Goal: Information Seeking & Learning: Learn about a topic

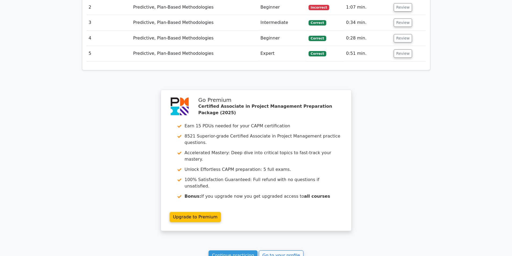
scroll to position [699, 0]
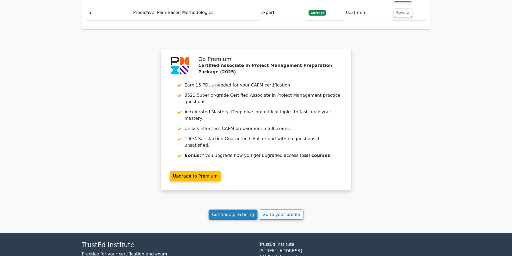
click at [233, 209] on link "Continue practicing" at bounding box center [232, 214] width 49 height 10
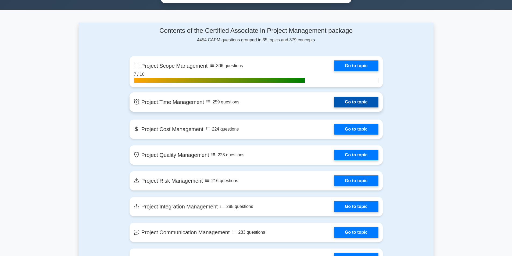
scroll to position [348, 0]
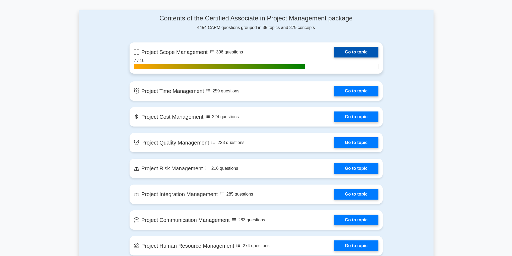
click at [334, 55] on link "Go to topic" at bounding box center [356, 52] width 44 height 11
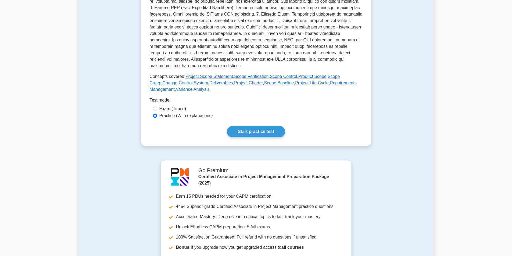
scroll to position [188, 0]
click at [245, 131] on link "Start practice test" at bounding box center [256, 130] width 58 height 11
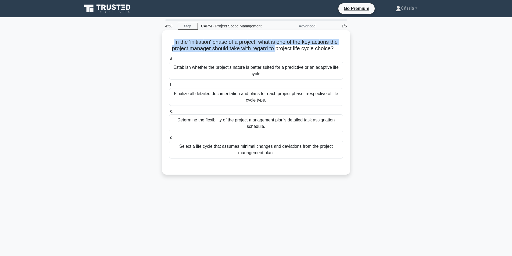
drag, startPoint x: 171, startPoint y: 42, endPoint x: 276, endPoint y: 47, distance: 105.6
click at [276, 47] on h5 "In the 'initiation' phase of a project, what is one of the key actions the proj…" at bounding box center [255, 45] width 175 height 13
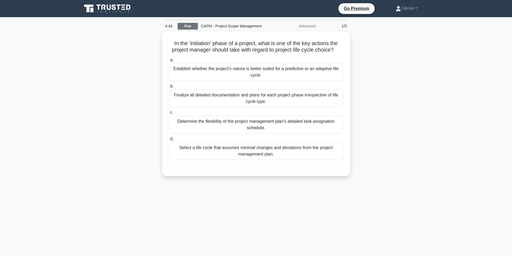
click at [196, 28] on link "Stop" at bounding box center [188, 26] width 20 height 7
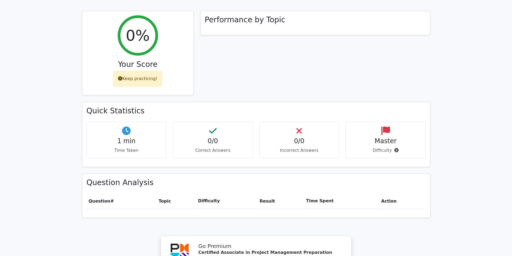
scroll to position [404, 0]
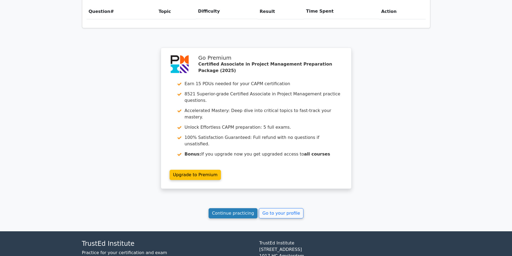
click at [242, 208] on link "Continue practicing" at bounding box center [232, 213] width 49 height 10
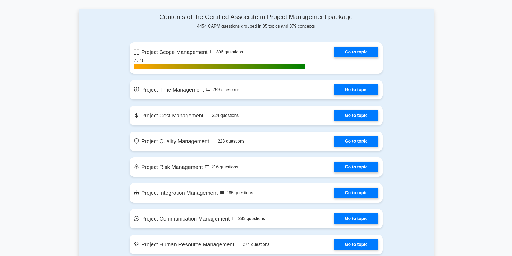
scroll to position [349, 0]
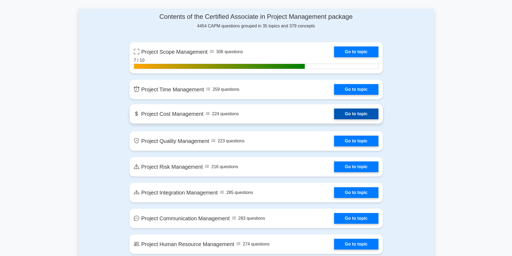
click at [355, 112] on link "Go to topic" at bounding box center [356, 113] width 44 height 11
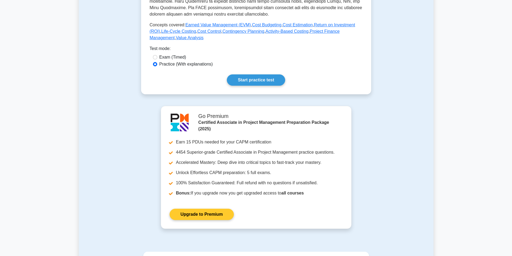
scroll to position [242, 0]
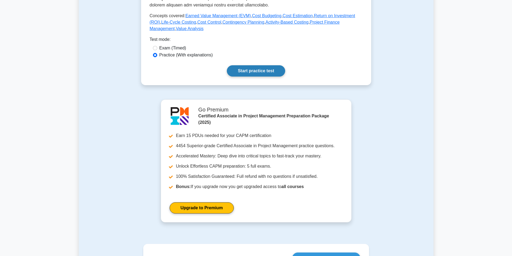
click at [251, 77] on link "Start practice test" at bounding box center [256, 70] width 58 height 11
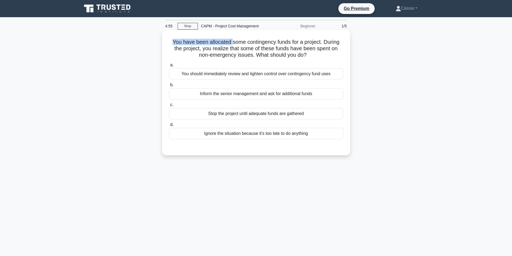
drag, startPoint x: 170, startPoint y: 40, endPoint x: 233, endPoint y: 40, distance: 62.8
click at [232, 40] on h5 "You have been allocated some contingency funds for a project. During the projec…" at bounding box center [255, 49] width 175 height 20
click at [273, 48] on h5 "You have been allocated some contingency funds for a project. During the projec…" at bounding box center [255, 49] width 175 height 20
click at [231, 75] on div "You should immediately review and tighten control over contingency fund uses" at bounding box center [256, 73] width 174 height 11
click at [169, 67] on input "a. You should immediately review and tighten control over contingency fund uses" at bounding box center [169, 64] width 0 height 3
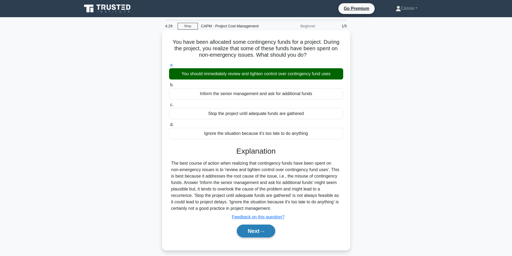
click at [266, 227] on button "Next" at bounding box center [256, 231] width 38 height 13
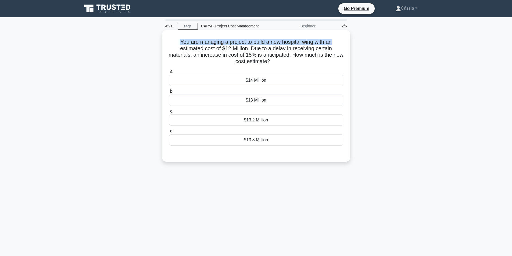
drag, startPoint x: 177, startPoint y: 42, endPoint x: 341, endPoint y: 43, distance: 164.1
click at [341, 43] on h5 "You are managing a project to build a new hospital wing with an estimated cost …" at bounding box center [255, 52] width 175 height 26
drag, startPoint x: 177, startPoint y: 49, endPoint x: 252, endPoint y: 51, distance: 75.5
click at [252, 51] on h5 "You are managing a project to build a new hospital wing with an estimated cost …" at bounding box center [255, 52] width 175 height 26
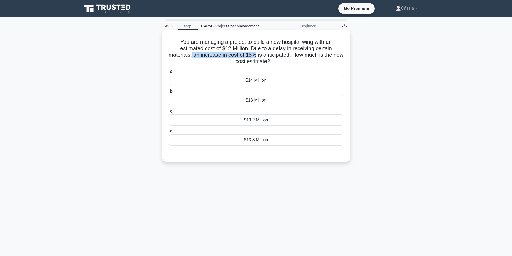
drag, startPoint x: 198, startPoint y: 54, endPoint x: 259, endPoint y: 55, distance: 61.5
click at [259, 55] on h5 "You are managing a project to build a new hospital wing with an estimated cost …" at bounding box center [255, 52] width 175 height 26
drag, startPoint x: 251, startPoint y: 46, endPoint x: 220, endPoint y: 57, distance: 32.4
click at [220, 57] on h5 "You are managing a project to build a new hospital wing with an estimated cost …" at bounding box center [255, 52] width 175 height 26
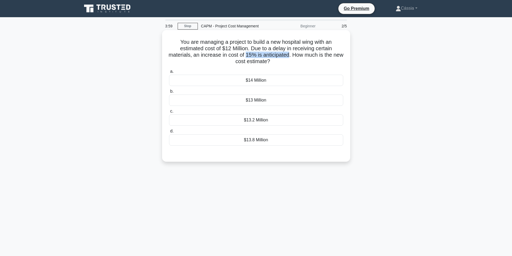
drag, startPoint x: 251, startPoint y: 54, endPoint x: 295, endPoint y: 53, distance: 44.0
click at [295, 53] on h5 "You are managing a project to build a new hospital wing with an estimated cost …" at bounding box center [255, 52] width 175 height 26
click at [246, 141] on div "$13.8 Million" at bounding box center [256, 139] width 174 height 11
click at [169, 133] on input "d. $13.8 Million" at bounding box center [169, 130] width 0 height 3
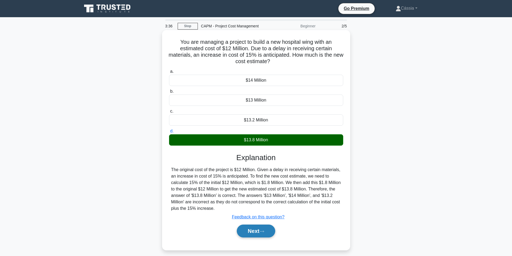
click at [256, 233] on button "Next" at bounding box center [256, 231] width 38 height 13
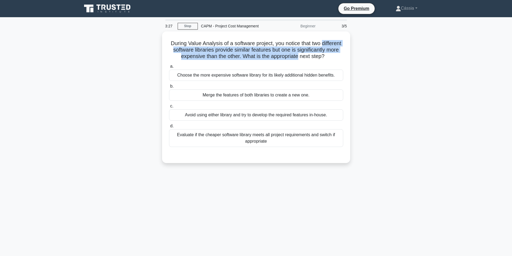
drag, startPoint x: 179, startPoint y: 50, endPoint x: 355, endPoint y: 57, distance: 176.6
click at [355, 57] on div "During Value Analysis of a software project, you notice that two different soft…" at bounding box center [256, 100] width 354 height 138
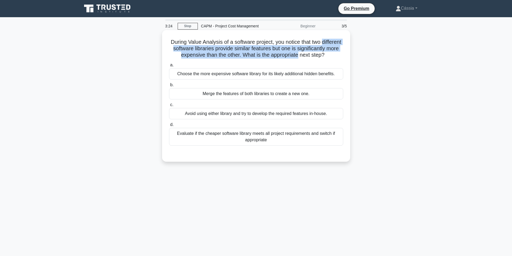
click at [289, 57] on h5 "During Value Analysis of a software project, you notice that two different soft…" at bounding box center [255, 49] width 175 height 20
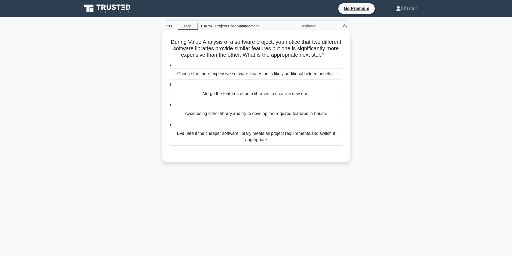
click at [216, 145] on div "Evaluate if the cheaper software library meets all project requirements and swi…" at bounding box center [256, 137] width 174 height 18
click at [169, 126] on input "d. Evaluate if the cheaper software library meets all project requirements and …" at bounding box center [169, 124] width 0 height 3
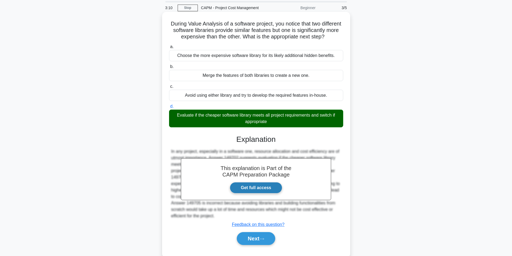
scroll to position [37, 0]
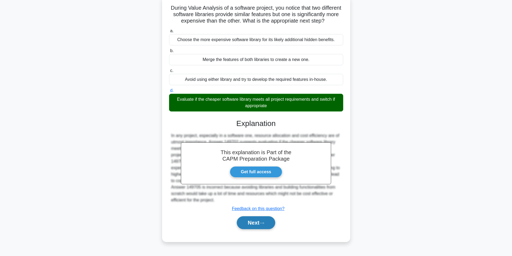
click at [250, 229] on button "Next" at bounding box center [256, 222] width 38 height 13
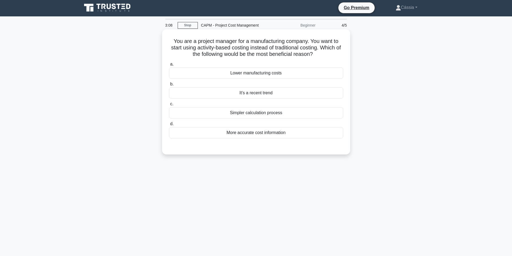
scroll to position [0, 0]
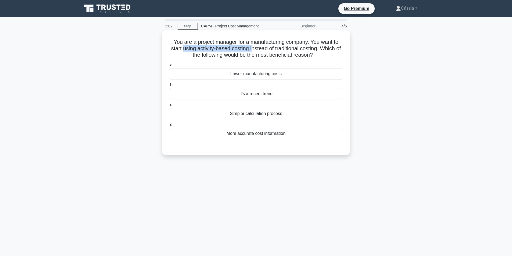
drag, startPoint x: 184, startPoint y: 50, endPoint x: 255, endPoint y: 50, distance: 70.4
click at [255, 50] on h5 "You are a project manager for a manufacturing company. You want to start using …" at bounding box center [255, 49] width 175 height 20
click at [251, 137] on div "More accurate cost information" at bounding box center [256, 133] width 174 height 11
click at [169, 126] on input "d. More accurate cost information" at bounding box center [169, 124] width 0 height 3
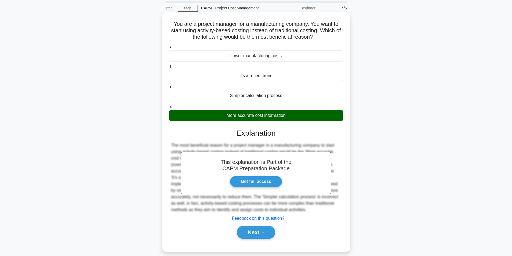
scroll to position [34, 0]
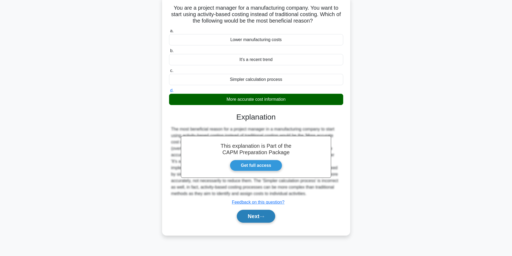
click at [256, 216] on button "Next" at bounding box center [256, 216] width 38 height 13
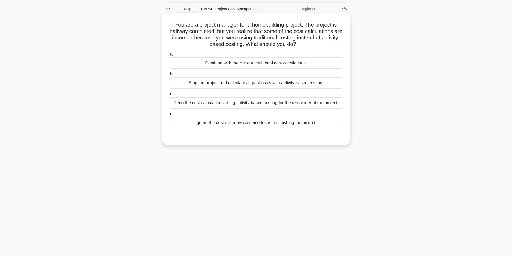
scroll to position [0, 0]
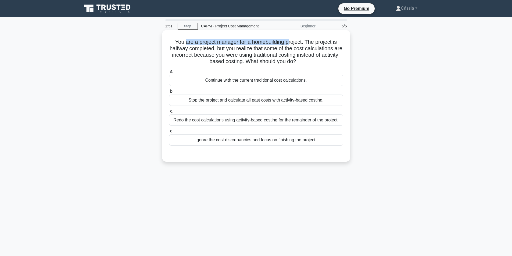
drag, startPoint x: 183, startPoint y: 41, endPoint x: 290, endPoint y: 41, distance: 106.9
click at [290, 41] on h5 "You are a project manager for a homebuilding project. The project is halfway co…" at bounding box center [255, 52] width 175 height 26
click at [298, 52] on h5 "You are a project manager for a homebuilding project. The project is halfway co…" at bounding box center [255, 52] width 175 height 26
drag, startPoint x: 307, startPoint y: 40, endPoint x: 312, endPoint y: 50, distance: 11.7
click at [312, 50] on h5 "You are a project manager for a homebuilding project. The project is halfway co…" at bounding box center [255, 52] width 175 height 26
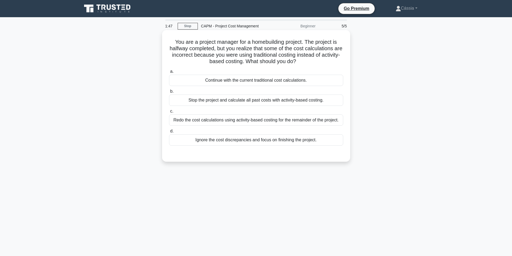
click at [296, 61] on h5 "You are a project manager for a homebuilding project. The project is halfway co…" at bounding box center [255, 52] width 175 height 26
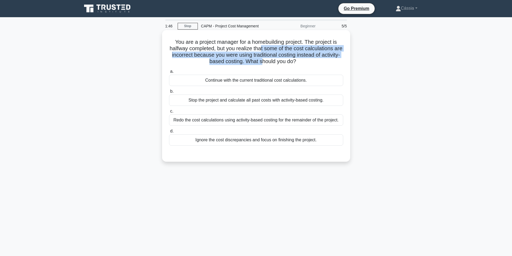
drag, startPoint x: 267, startPoint y: 49, endPoint x: 272, endPoint y: 59, distance: 11.7
click at [272, 59] on h5 "You are a project manager for a homebuilding project. The project is halfway co…" at bounding box center [255, 52] width 175 height 26
click at [260, 55] on h5 "You are a project manager for a homebuilding project. The project is halfway co…" at bounding box center [255, 52] width 175 height 26
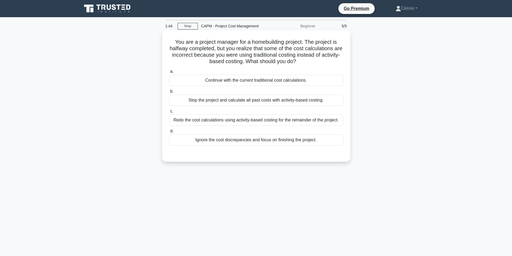
drag, startPoint x: 249, startPoint y: 53, endPoint x: 313, endPoint y: 61, distance: 65.3
click at [313, 61] on h5 "You are a project manager for a homebuilding project. The project is halfway co…" at bounding box center [255, 52] width 175 height 26
click at [257, 62] on h5 "You are a project manager for a homebuilding project. The project is halfway co…" at bounding box center [255, 52] width 175 height 26
drag, startPoint x: 255, startPoint y: 61, endPoint x: 307, endPoint y: 61, distance: 51.8
click at [307, 61] on h5 "You are a project manager for a homebuilding project. The project is halfway co…" at bounding box center [255, 52] width 175 height 26
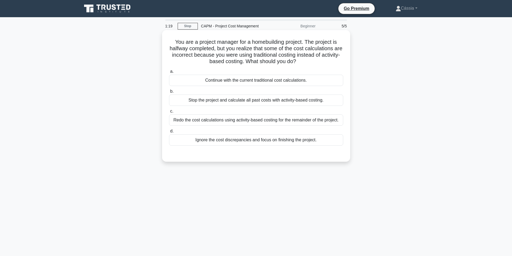
click at [223, 103] on div "Stop the project and calculate all past costs with activity-based costing." at bounding box center [256, 100] width 174 height 11
click at [169, 93] on input "b. Stop the project and calculate all past costs with activity-based costing." at bounding box center [169, 91] width 0 height 3
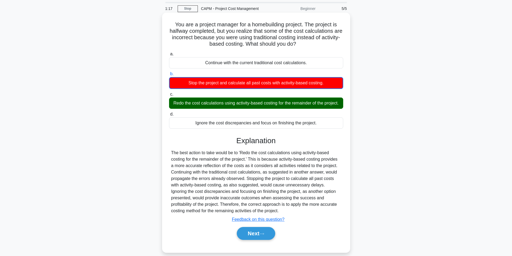
scroll to position [27, 0]
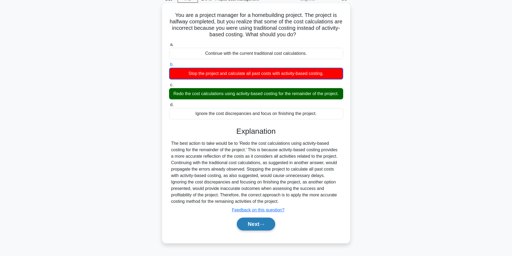
click at [255, 229] on button "Next" at bounding box center [256, 224] width 38 height 13
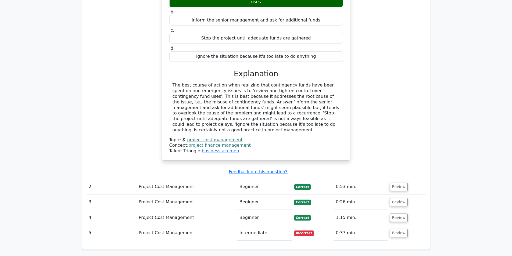
scroll to position [537, 0]
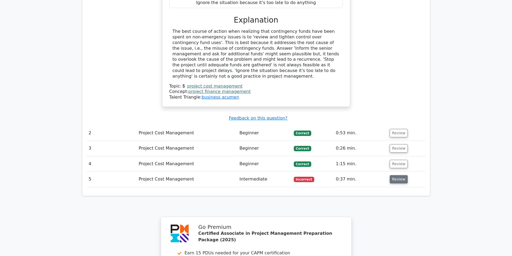
click at [392, 175] on button "Review" at bounding box center [398, 179] width 18 height 8
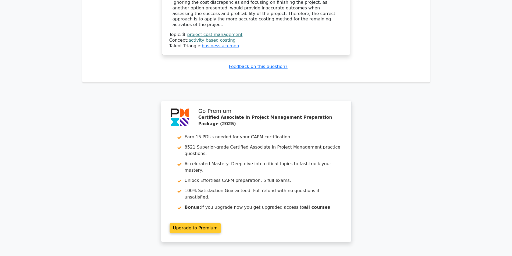
scroll to position [913, 0]
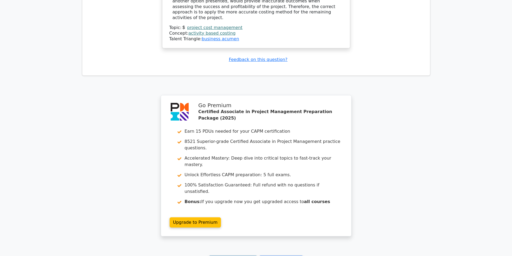
click at [243, 256] on link "Continue practicing" at bounding box center [232, 261] width 49 height 10
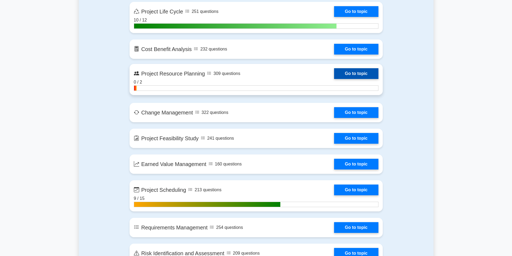
scroll to position [671, 0]
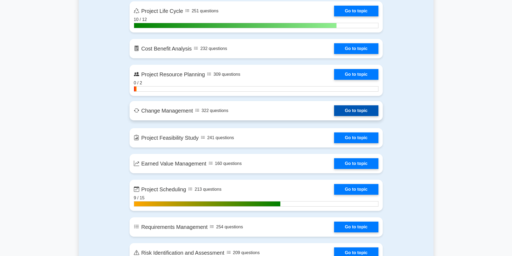
click at [348, 111] on link "Go to topic" at bounding box center [356, 110] width 44 height 11
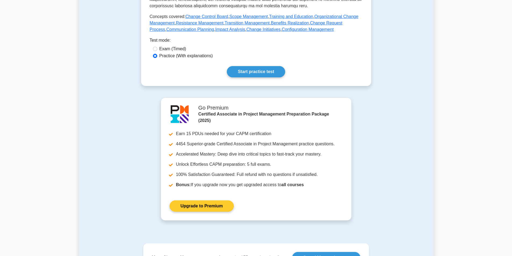
scroll to position [128, 0]
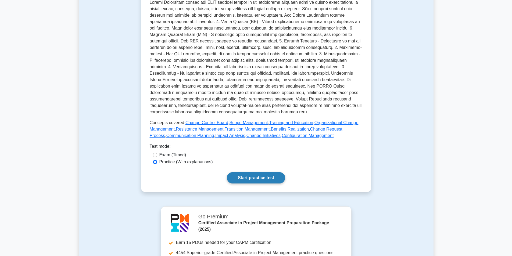
click at [261, 173] on link "Start practice test" at bounding box center [256, 177] width 58 height 11
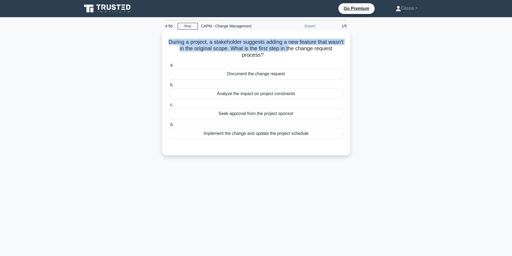
drag, startPoint x: 176, startPoint y: 42, endPoint x: 298, endPoint y: 51, distance: 122.2
click at [298, 51] on h5 "During a project, a stakeholder suggests adding a new feature that wasn't in th…" at bounding box center [255, 49] width 175 height 20
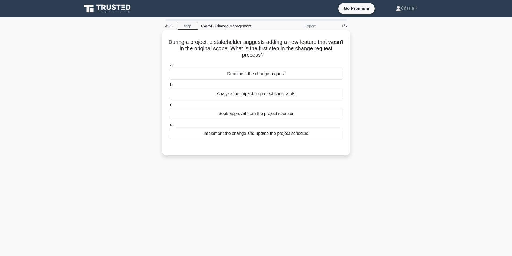
click at [262, 58] on h5 "During a project, a stakeholder suggests adding a new feature that wasn't in th…" at bounding box center [255, 49] width 175 height 20
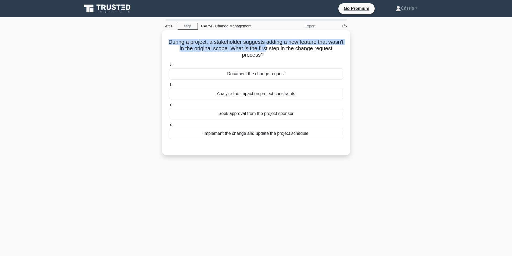
drag, startPoint x: 176, startPoint y: 40, endPoint x: 275, endPoint y: 51, distance: 99.8
click at [275, 51] on h5 "During a project, a stakeholder suggests adding a new feature that wasn't in th…" at bounding box center [255, 49] width 175 height 20
click at [230, 51] on h5 "During a project, a stakeholder suggests adding a new feature that wasn't in th…" at bounding box center [255, 49] width 175 height 20
drag, startPoint x: 237, startPoint y: 44, endPoint x: 257, endPoint y: 49, distance: 20.2
click at [256, 49] on h5 "During a project, a stakeholder suggests adding a new feature that wasn't in th…" at bounding box center [255, 49] width 175 height 20
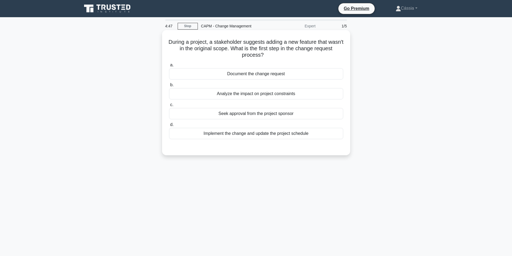
click at [260, 55] on h5 "During a project, a stakeholder suggests adding a new feature that wasn't in th…" at bounding box center [255, 49] width 175 height 20
drag, startPoint x: 237, startPoint y: 49, endPoint x: 270, endPoint y: 60, distance: 35.4
click at [270, 60] on div "During a project, a stakeholder suggests adding a new feature that wasn't in th…" at bounding box center [256, 92] width 184 height 121
click at [241, 94] on div "Analyze the impact on project constraints" at bounding box center [256, 93] width 174 height 11
click at [169, 87] on input "b. Analyze the impact on project constraints" at bounding box center [169, 84] width 0 height 3
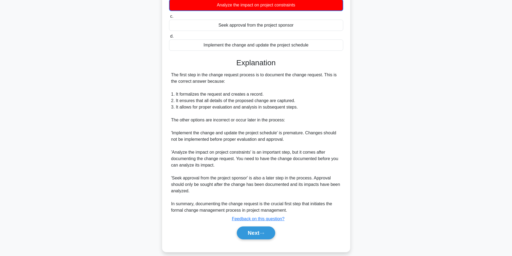
scroll to position [95, 0]
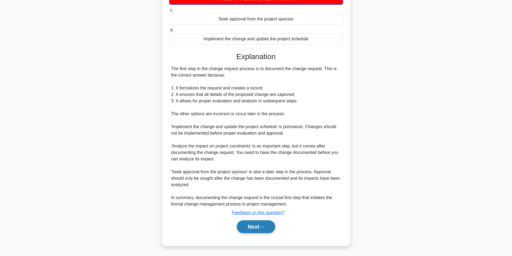
click at [262, 228] on icon at bounding box center [261, 227] width 5 height 3
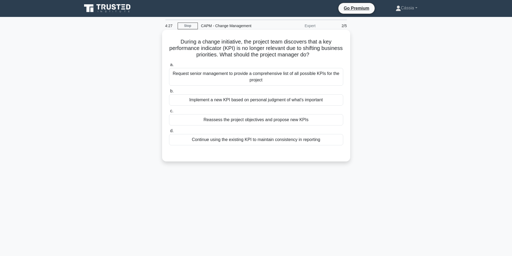
scroll to position [0, 0]
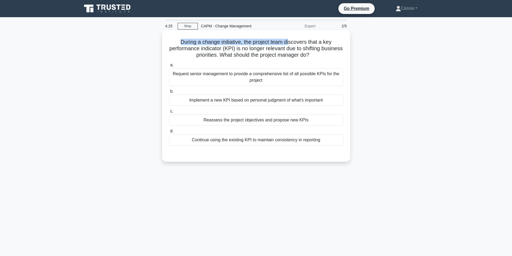
drag, startPoint x: 174, startPoint y: 38, endPoint x: 289, endPoint y: 42, distance: 115.3
click at [289, 42] on div "During a change initiative, the project team discovers that a key performance i…" at bounding box center [256, 95] width 184 height 127
click at [285, 50] on h5 "During a change initiative, the project team discovers that a key performance i…" at bounding box center [255, 49] width 175 height 20
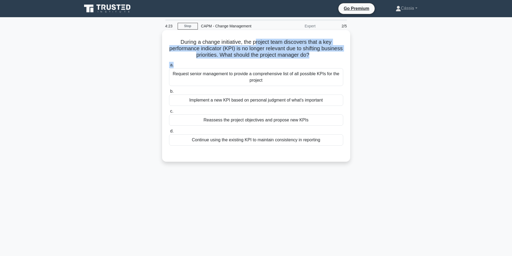
drag, startPoint x: 313, startPoint y: 38, endPoint x: 345, endPoint y: 62, distance: 40.1
click at [345, 62] on div "During a change initiative, the project team discovers that a key performance i…" at bounding box center [256, 95] width 184 height 127
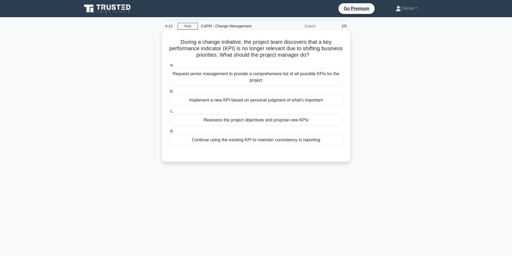
click at [295, 121] on div "Reassess the project objectives and propose new KPIs" at bounding box center [256, 119] width 174 height 11
click at [169, 113] on input "c. Reassess the project objectives and propose new KPIs" at bounding box center [169, 111] width 0 height 3
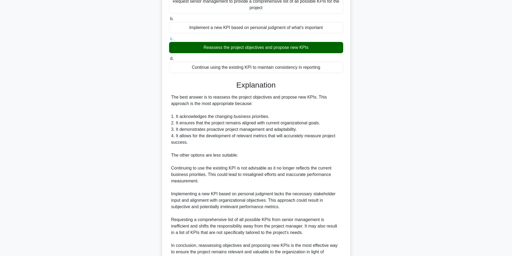
scroll to position [127, 0]
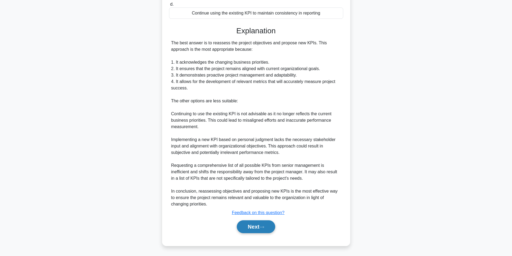
click at [259, 226] on button "Next" at bounding box center [256, 226] width 38 height 13
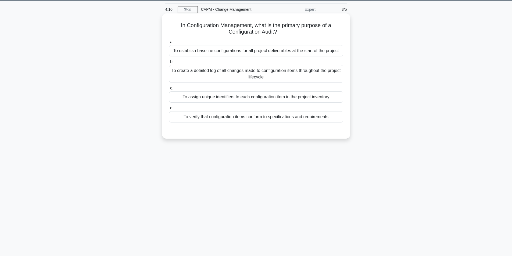
scroll to position [0, 0]
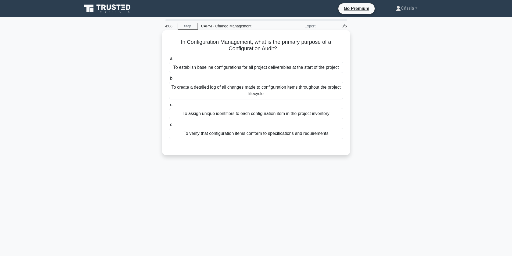
drag, startPoint x: 175, startPoint y: 43, endPoint x: 318, endPoint y: 53, distance: 143.2
click at [318, 53] on div "In Configuration Management, what is the primary purpose of a Configuration Aud…" at bounding box center [256, 92] width 184 height 121
click at [205, 88] on div "To create a detailed log of all changes made to configuration items throughout …" at bounding box center [256, 91] width 174 height 18
click at [169, 80] on input "b. To create a detailed log of all changes made to configuration items througho…" at bounding box center [169, 78] width 0 height 3
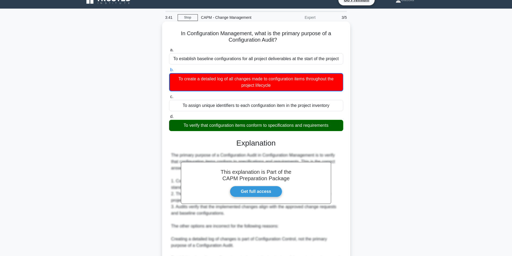
scroll to position [115, 0]
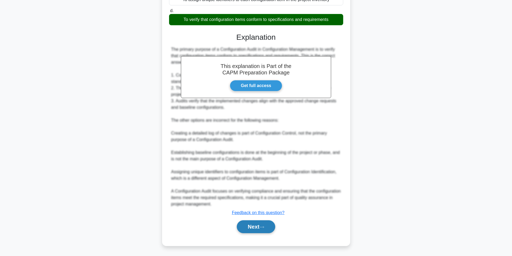
click at [254, 229] on button "Next" at bounding box center [256, 226] width 38 height 13
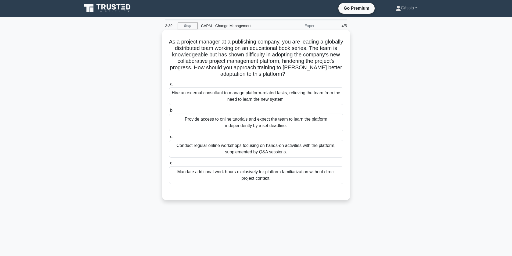
scroll to position [0, 0]
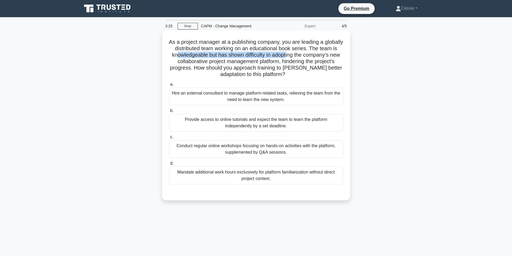
drag, startPoint x: 204, startPoint y: 54, endPoint x: 316, endPoint y: 57, distance: 111.8
click at [316, 57] on h5 "As a project manager at a publishing company, you are leading a globally distri…" at bounding box center [255, 58] width 175 height 39
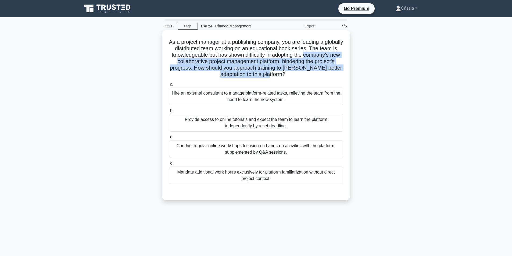
drag, startPoint x: 168, startPoint y: 64, endPoint x: 338, endPoint y: 74, distance: 170.0
click at [338, 74] on h5 "As a project manager at a publishing company, you are leading a globally distri…" at bounding box center [255, 58] width 175 height 39
click at [257, 72] on h5 "As a project manager at a publishing company, you are leading a globally distri…" at bounding box center [255, 58] width 175 height 39
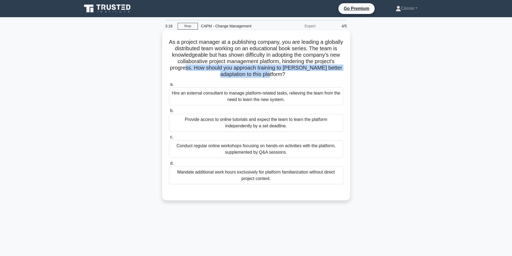
drag, startPoint x: 224, startPoint y: 67, endPoint x: 308, endPoint y: 77, distance: 84.9
click at [308, 77] on h5 "As a project manager at a publishing company, you are leading a globally distri…" at bounding box center [255, 58] width 175 height 39
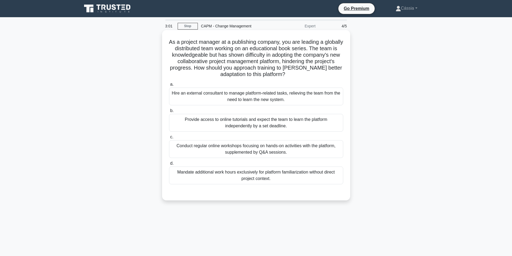
click at [216, 154] on div "Conduct regular online workshops focusing on hands-on activities with the platf…" at bounding box center [256, 149] width 174 height 18
click at [169, 139] on input "c. Conduct regular online workshops focusing on hands-on activities with the pl…" at bounding box center [169, 136] width 0 height 3
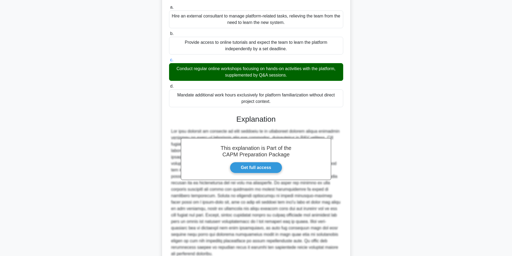
scroll to position [121, 0]
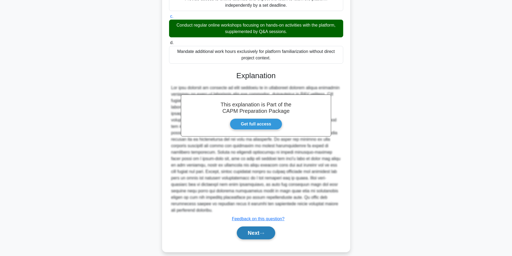
click at [258, 232] on button "Next" at bounding box center [256, 232] width 38 height 13
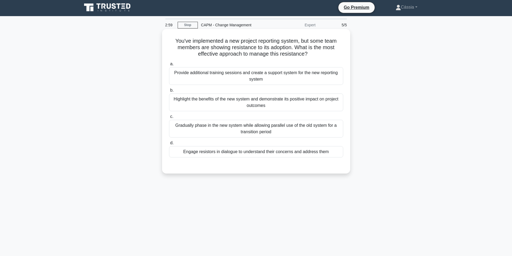
scroll to position [0, 0]
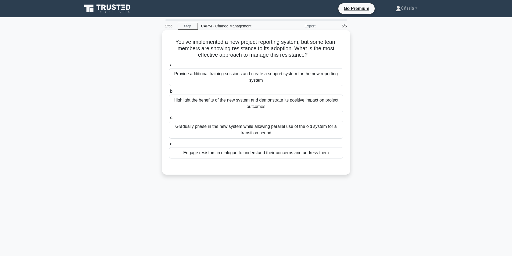
drag, startPoint x: 174, startPoint y: 41, endPoint x: 310, endPoint y: 56, distance: 137.0
click at [310, 56] on h5 "You've implemented a new project reporting system, but some team members are sh…" at bounding box center [255, 49] width 175 height 20
click at [272, 131] on div "Gradually phase in the new system while allowing parallel use of the old system…" at bounding box center [256, 130] width 174 height 18
click at [169, 120] on input "c. Gradually phase in the new system while allowing parallel use of the old sys…" at bounding box center [169, 117] width 0 height 3
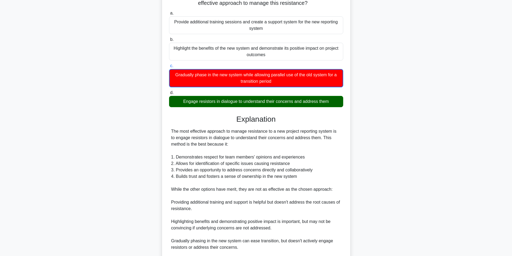
scroll to position [121, 0]
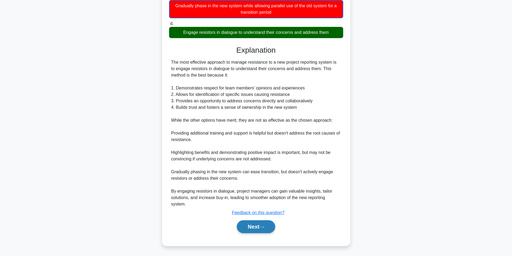
click at [260, 226] on button "Next" at bounding box center [256, 226] width 38 height 13
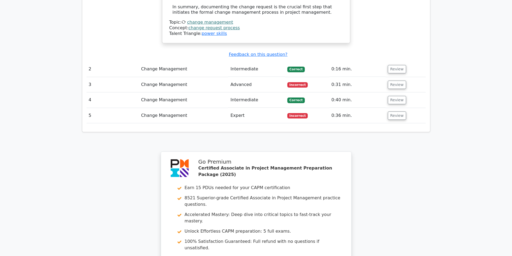
scroll to position [777, 0]
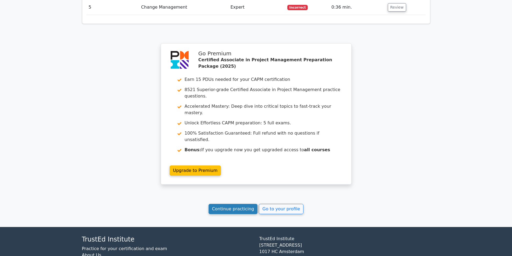
click at [254, 204] on link "Continue practicing" at bounding box center [232, 209] width 49 height 10
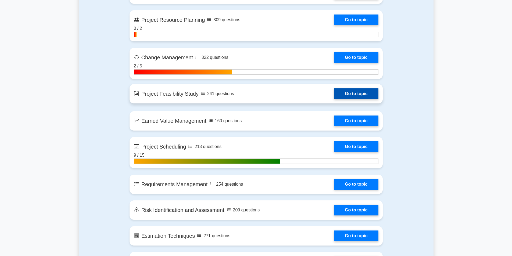
scroll to position [725, 0]
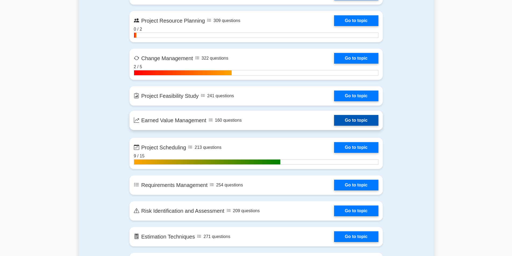
click at [334, 126] on link "Go to topic" at bounding box center [356, 120] width 44 height 11
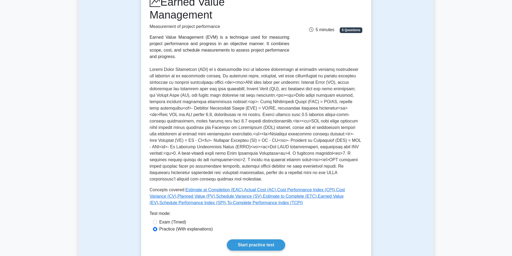
scroll to position [54, 0]
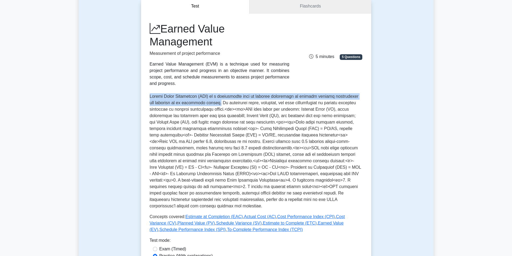
drag, startPoint x: 143, startPoint y: 88, endPoint x: 245, endPoint y: 97, distance: 102.0
click at [245, 97] on div "Earned Value Management Measurement of project performance Earned Value Managem…" at bounding box center [256, 150] width 230 height 272
click at [245, 97] on p at bounding box center [256, 151] width 213 height 116
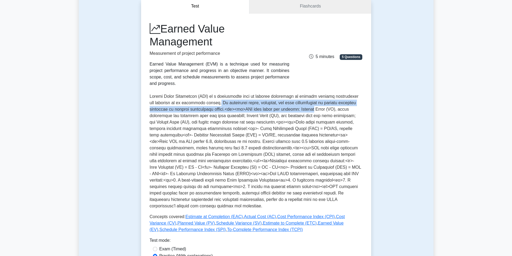
drag, startPoint x: 245, startPoint y: 97, endPoint x: 331, endPoint y: 102, distance: 86.3
click at [331, 102] on p at bounding box center [256, 151] width 213 height 116
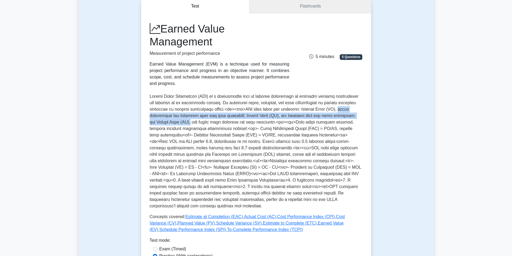
drag, startPoint x: 159, startPoint y: 108, endPoint x: 212, endPoint y: 116, distance: 53.7
click at [212, 116] on p at bounding box center [256, 151] width 213 height 116
click at [202, 118] on p at bounding box center [256, 151] width 213 height 116
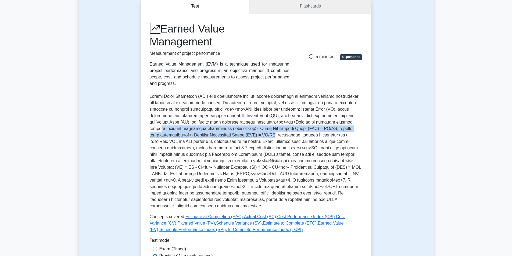
drag, startPoint x: 176, startPoint y: 124, endPoint x: 269, endPoint y: 127, distance: 93.5
click at [269, 127] on p at bounding box center [256, 151] width 213 height 116
click at [267, 122] on p at bounding box center [256, 151] width 213 height 116
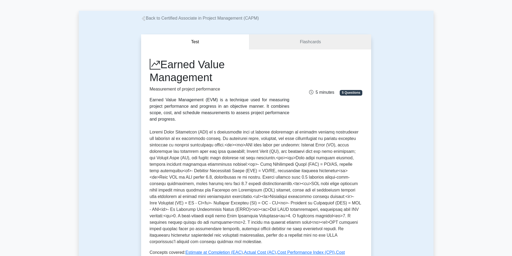
scroll to position [0, 0]
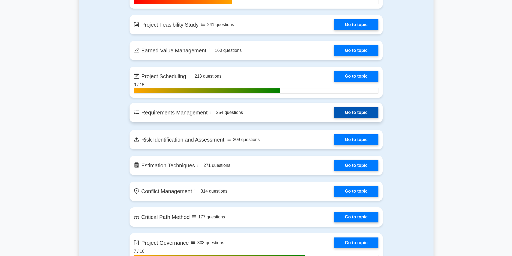
scroll to position [806, 0]
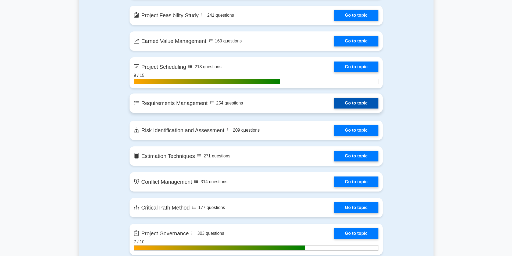
click at [334, 108] on link "Go to topic" at bounding box center [356, 103] width 44 height 11
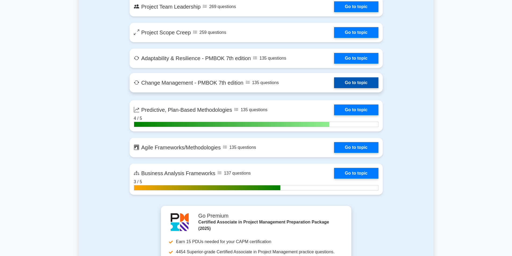
scroll to position [1208, 0]
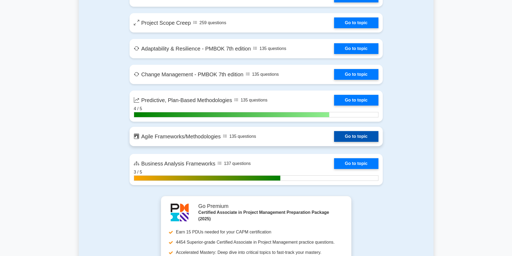
click at [334, 142] on link "Go to topic" at bounding box center [356, 136] width 44 height 11
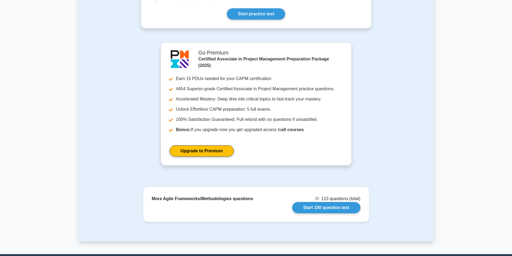
scroll to position [221, 0]
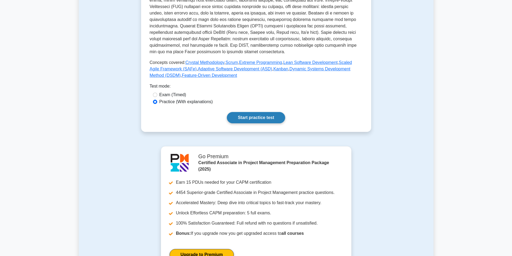
click at [258, 119] on link "Start practice test" at bounding box center [256, 117] width 58 height 11
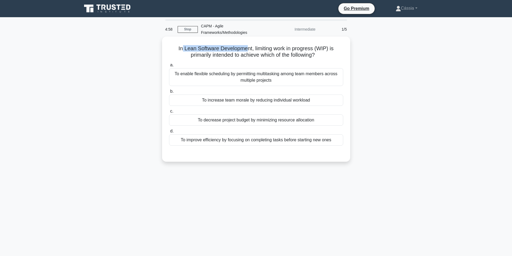
drag, startPoint x: 181, startPoint y: 47, endPoint x: 248, endPoint y: 50, distance: 66.9
click at [248, 50] on h5 "In Lean Software Development, limiting work in progress (WIP) is primarily inte…" at bounding box center [255, 51] width 175 height 13
drag, startPoint x: 254, startPoint y: 46, endPoint x: 317, endPoint y: 46, distance: 62.6
click at [317, 46] on h5 "In Lean Software Development, limiting work in progress (WIP) is primarily inte…" at bounding box center [255, 51] width 175 height 13
drag, startPoint x: 185, startPoint y: 56, endPoint x: 327, endPoint y: 56, distance: 142.3
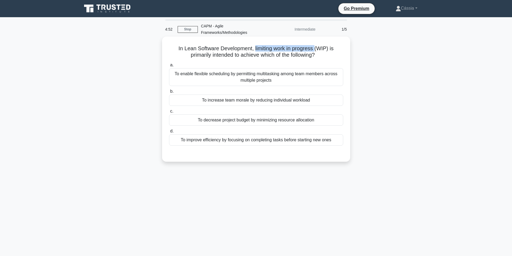
click at [327, 56] on h5 "In Lean Software Development, limiting work in progress (WIP) is primarily inte…" at bounding box center [255, 51] width 175 height 13
click at [220, 142] on div "To improve efficiency by focusing on completing tasks before starting new ones" at bounding box center [256, 139] width 174 height 11
click at [169, 133] on input "d. To improve efficiency by focusing on completing tasks before starting new on…" at bounding box center [169, 130] width 0 height 3
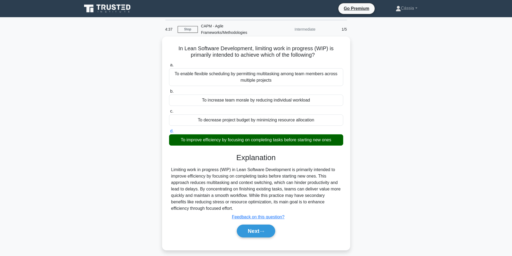
scroll to position [34, 0]
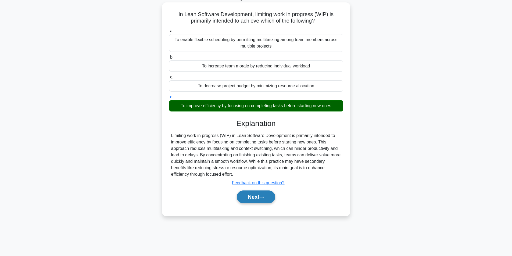
click at [243, 193] on button "Next" at bounding box center [256, 196] width 38 height 13
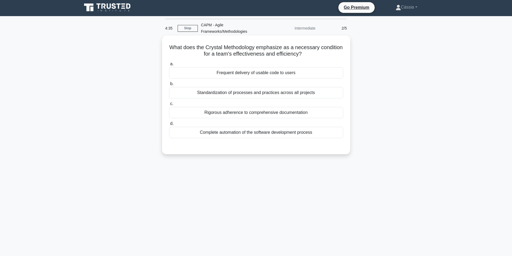
scroll to position [0, 0]
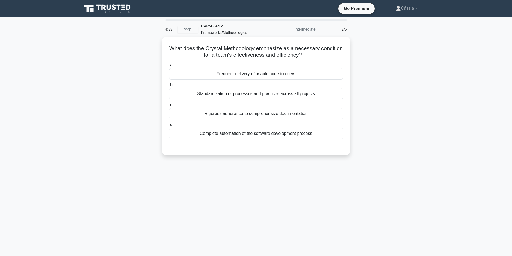
drag, startPoint x: 182, startPoint y: 48, endPoint x: 318, endPoint y: 56, distance: 136.7
click at [318, 56] on h5 "What does the Crystal Methodology emphasize as a necessary condition for a team…" at bounding box center [255, 51] width 175 height 13
click at [241, 137] on div "Complete automation of the software development process" at bounding box center [256, 133] width 174 height 11
click at [169, 126] on input "d. Complete automation of the software development process" at bounding box center [169, 124] width 0 height 3
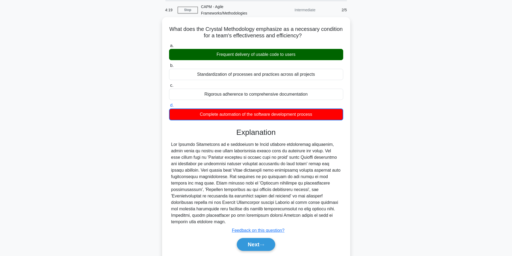
scroll to position [37, 0]
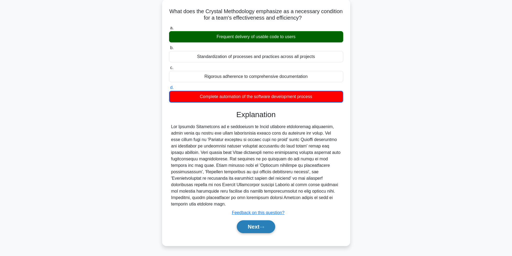
click at [250, 233] on button "Next" at bounding box center [256, 226] width 38 height 13
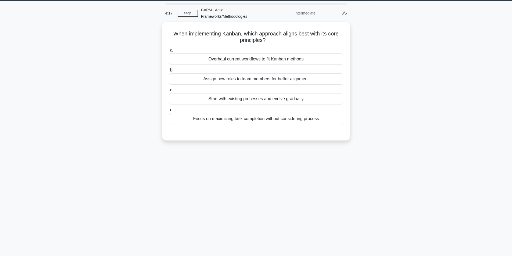
scroll to position [0, 0]
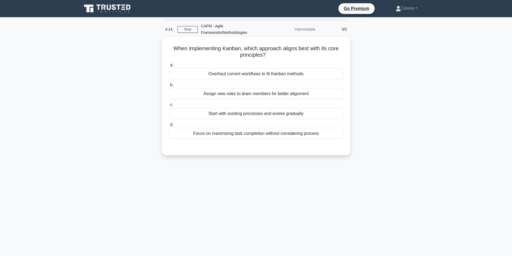
drag, startPoint x: 172, startPoint y: 48, endPoint x: 306, endPoint y: 59, distance: 135.3
click at [306, 59] on div "When implementing Kanban, which approach aligns best with its core principles? …" at bounding box center [256, 96] width 184 height 114
click at [300, 55] on h5 "When implementing Kanban, which approach aligns best with its core principles? …" at bounding box center [255, 51] width 175 height 13
click at [216, 116] on div "Start with existing processes and evolve gradually" at bounding box center [256, 113] width 174 height 11
click at [169, 107] on input "c. Start with existing processes and evolve gradually" at bounding box center [169, 104] width 0 height 3
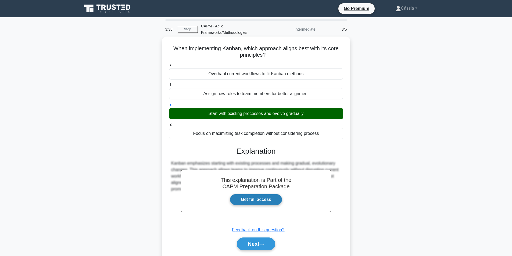
scroll to position [34, 0]
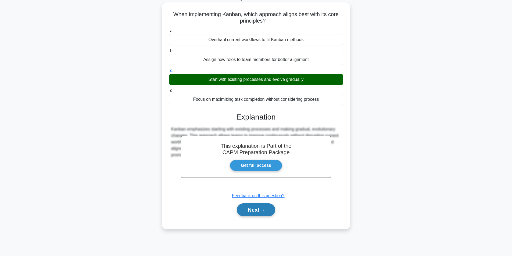
click at [255, 214] on button "Next" at bounding box center [256, 209] width 38 height 13
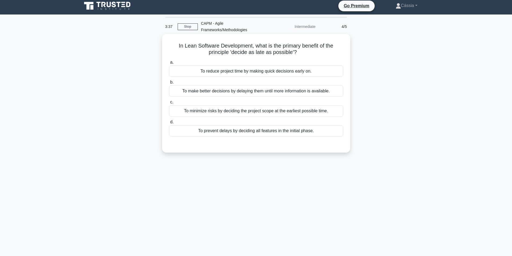
scroll to position [0, 0]
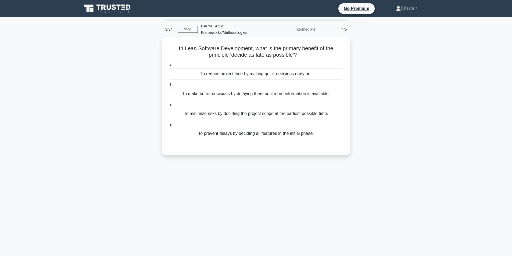
drag, startPoint x: 176, startPoint y: 46, endPoint x: 328, endPoint y: 57, distance: 152.4
click at [328, 57] on h5 "In Lean Software Development, what is the primary benefit of the principle 'dec…" at bounding box center [255, 51] width 175 height 13
click at [286, 114] on div "To minimize risks by deciding the project scope at the earliest possible time." at bounding box center [256, 113] width 174 height 11
click at [169, 107] on input "c. To minimize risks by deciding the project scope at the earliest possible tim…" at bounding box center [169, 104] width 0 height 3
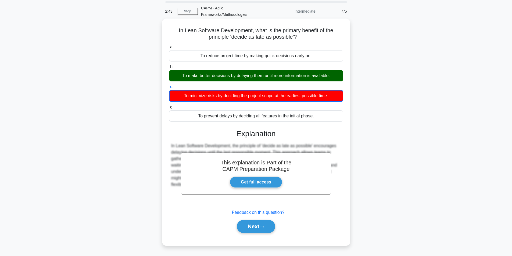
scroll to position [34, 0]
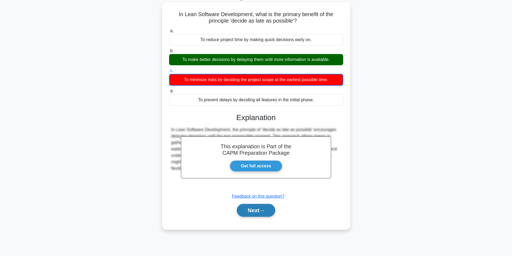
click at [263, 210] on icon at bounding box center [261, 210] width 5 height 3
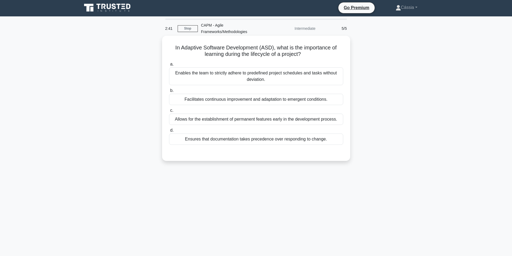
scroll to position [0, 0]
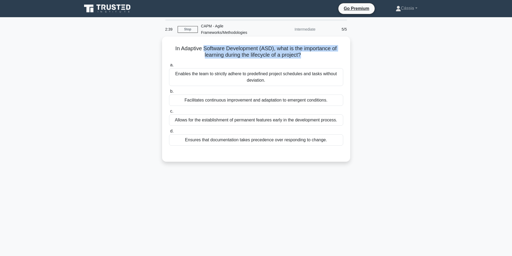
drag, startPoint x: 203, startPoint y: 48, endPoint x: 302, endPoint y: 55, distance: 99.1
click at [302, 55] on h5 "In Adaptive Software Development (ASD), what is the importance of learning duri…" at bounding box center [255, 51] width 175 height 13
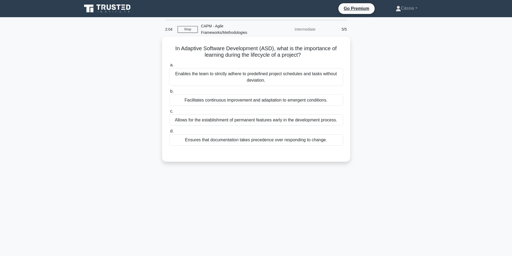
click at [225, 101] on div "Facilitates continuous improvement and adaptation to emergent conditions." at bounding box center [256, 100] width 174 height 11
click at [169, 93] on input "b. Facilitates continuous improvement and adaptation to emergent conditions." at bounding box center [169, 91] width 0 height 3
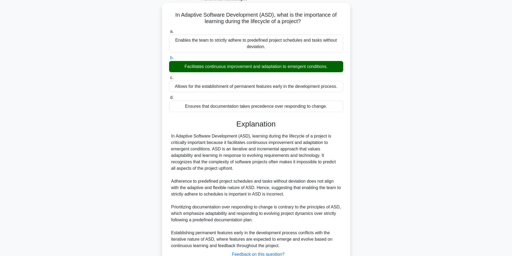
scroll to position [75, 0]
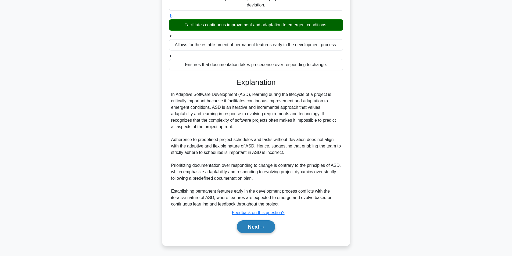
click at [255, 225] on button "Next" at bounding box center [256, 226] width 38 height 13
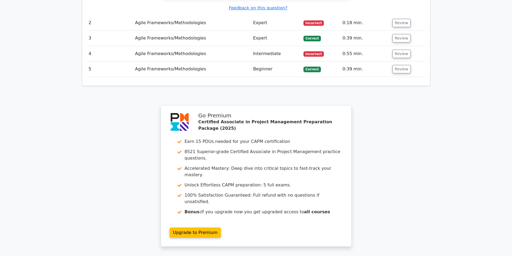
scroll to position [687, 0]
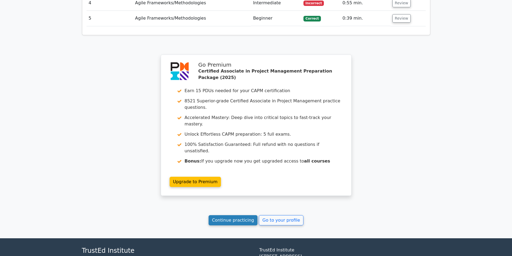
click at [246, 215] on link "Continue practicing" at bounding box center [232, 220] width 49 height 10
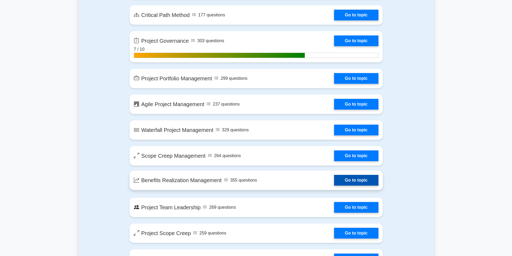
scroll to position [994, 0]
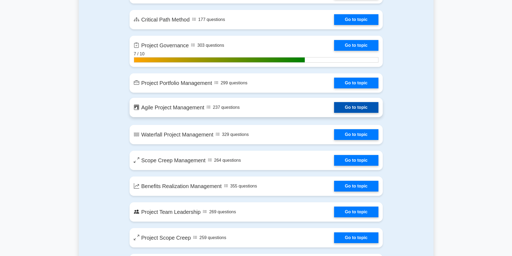
click at [334, 111] on link "Go to topic" at bounding box center [356, 107] width 44 height 11
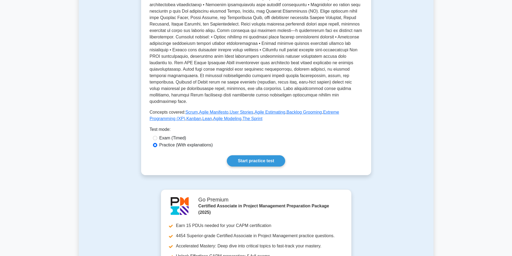
scroll to position [215, 0]
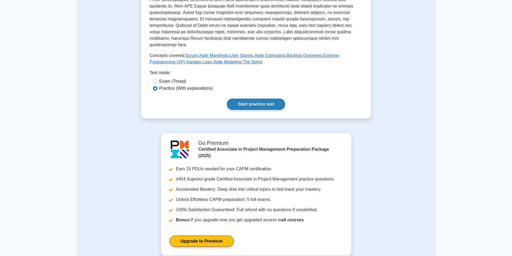
click at [251, 110] on link "Start practice test" at bounding box center [256, 104] width 58 height 11
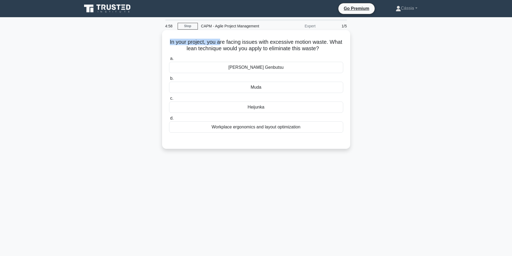
drag, startPoint x: 175, startPoint y: 42, endPoint x: 227, endPoint y: 45, distance: 51.4
click at [227, 45] on h5 "In your project, you are facing issues with excessive motion waste. What lean t…" at bounding box center [255, 45] width 175 height 13
click at [244, 42] on h5 "In your project, you are facing issues with excessive motion waste. What lean t…" at bounding box center [255, 45] width 175 height 13
click at [288, 131] on div "Workplace ergonomics and layout optimization" at bounding box center [256, 126] width 174 height 11
click at [169, 120] on input "d. Workplace ergonomics and layout optimization" at bounding box center [169, 118] width 0 height 3
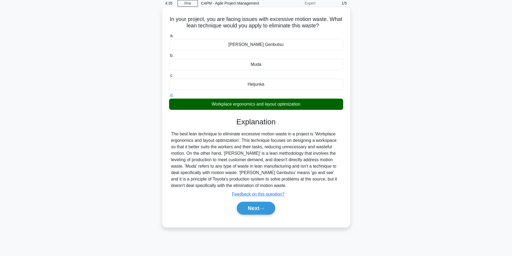
scroll to position [34, 0]
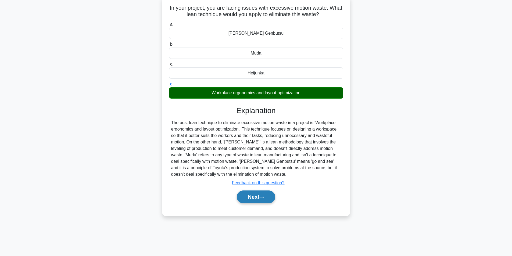
click at [266, 196] on button "Next" at bounding box center [256, 196] width 38 height 13
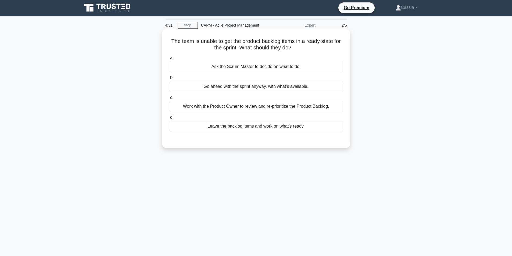
scroll to position [0, 0]
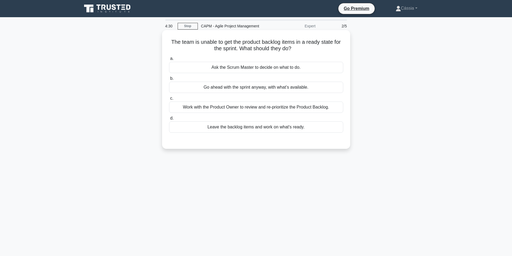
click at [170, 39] on h5 "The team is unable to get the product backlog items in a ready state for the sp…" at bounding box center [255, 45] width 175 height 13
click at [216, 107] on div "Work with the Product Owner to review and re-prioritize the Product Backlog." at bounding box center [256, 107] width 174 height 11
click at [169, 100] on input "c. Work with the Product Owner to review and re-prioritize the Product Backlog." at bounding box center [169, 98] width 0 height 3
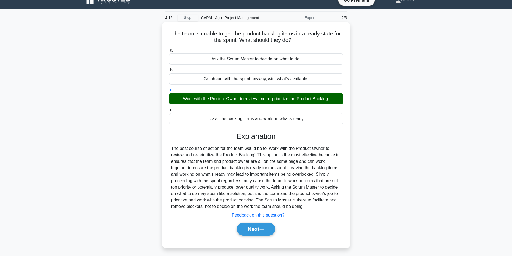
scroll to position [34, 0]
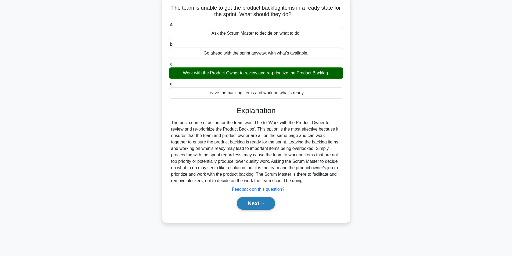
click at [249, 208] on button "Next" at bounding box center [256, 203] width 38 height 13
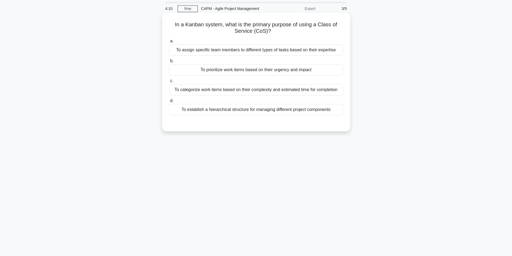
scroll to position [0, 0]
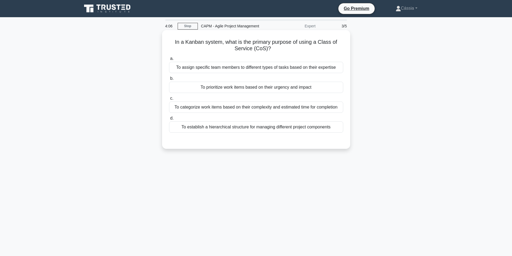
drag, startPoint x: 178, startPoint y: 38, endPoint x: 333, endPoint y: 48, distance: 155.0
click at [333, 48] on div "In a Kanban system, what is the primary purpose of using a Class of Service (Co…" at bounding box center [256, 89] width 184 height 114
click at [205, 108] on div "To categorize work items based on their complexity and estimated time for compl…" at bounding box center [256, 107] width 174 height 11
click at [169, 100] on input "c. To categorize work items based on their complexity and estimated time for co…" at bounding box center [169, 98] width 0 height 3
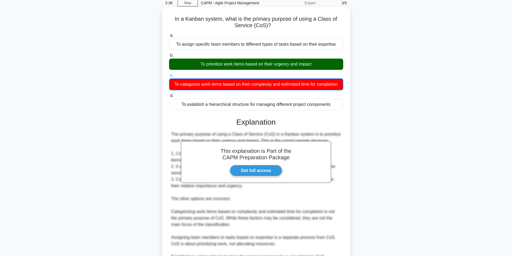
scroll to position [108, 0]
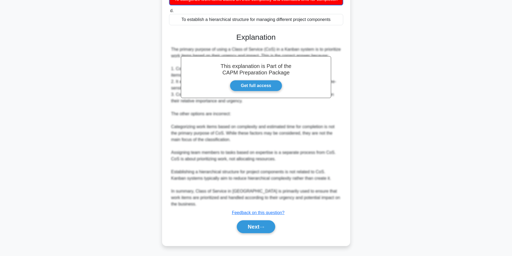
click at [266, 219] on div "Next" at bounding box center [256, 226] width 174 height 17
click at [265, 222] on button "Next" at bounding box center [256, 226] width 38 height 13
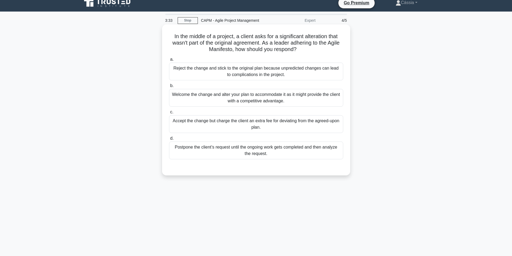
scroll to position [0, 0]
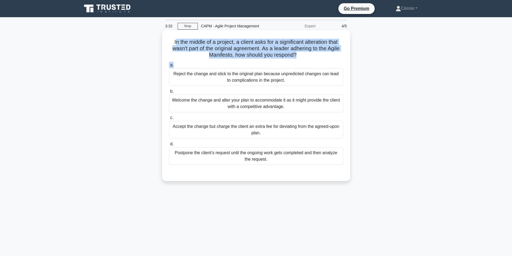
drag, startPoint x: 172, startPoint y: 38, endPoint x: 309, endPoint y: 63, distance: 139.6
click at [309, 63] on div "In the middle of a project, a client asks for a significant alteration that was…" at bounding box center [256, 105] width 184 height 147
click at [315, 58] on h5 "In the middle of a project, a client asks for a significant alteration that was…" at bounding box center [255, 49] width 175 height 20
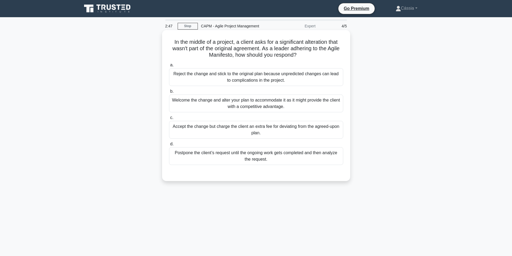
click at [266, 108] on div "Welcome the change and alter your plan to accommodate it as it might provide th…" at bounding box center [256, 104] width 174 height 18
click at [169, 93] on input "b. Welcome the change and alter your plan to accommodate it as it might provide…" at bounding box center [169, 91] width 0 height 3
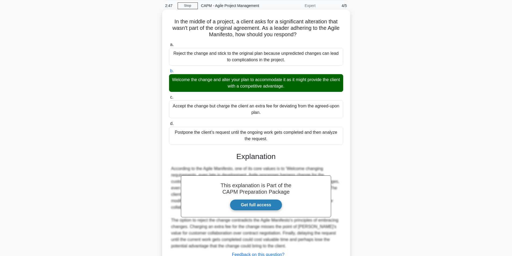
scroll to position [56, 0]
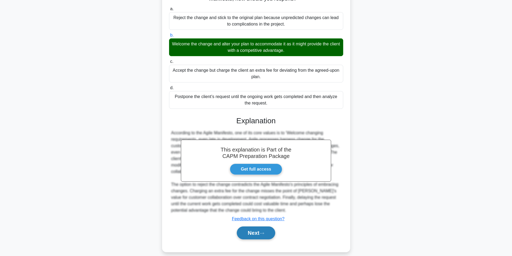
click at [267, 229] on button "Next" at bounding box center [256, 232] width 38 height 13
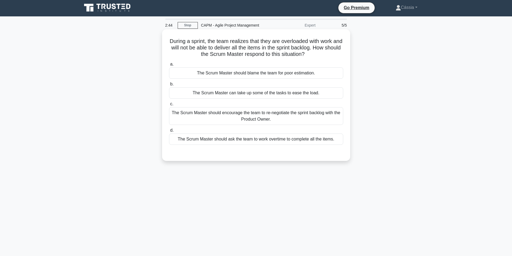
scroll to position [0, 0]
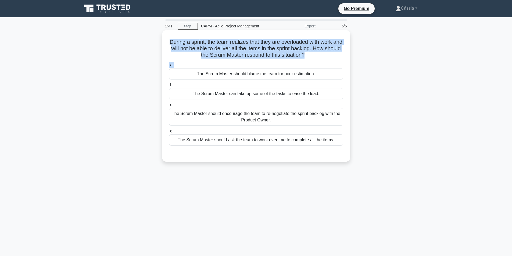
drag, startPoint x: 171, startPoint y: 42, endPoint x: 330, endPoint y: 60, distance: 160.0
click at [330, 60] on div "During a sprint, the team realizes that they are overloaded with work and will …" at bounding box center [256, 95] width 184 height 127
click at [327, 48] on h5 "During a sprint, the team realizes that they are overloaded with work and will …" at bounding box center [255, 49] width 175 height 20
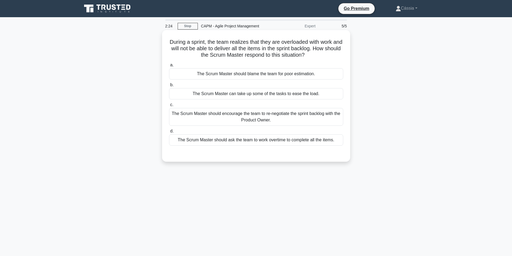
click at [292, 119] on div "The Scrum Master should encourage the team to re-negotiate the sprint backlog w…" at bounding box center [256, 117] width 174 height 18
click at [169, 107] on input "c. The Scrum Master should encourage the team to re-negotiate the sprint backlo…" at bounding box center [169, 104] width 0 height 3
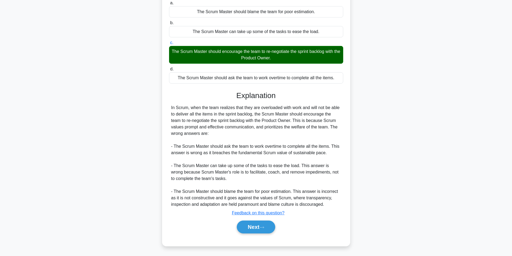
scroll to position [63, 0]
click at [260, 226] on button "Next" at bounding box center [256, 226] width 38 height 13
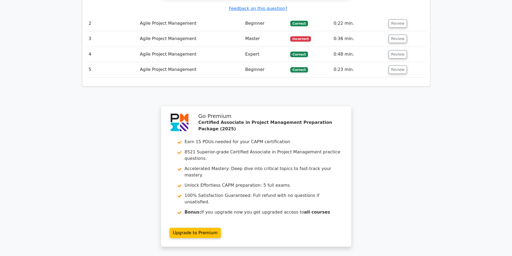
scroll to position [699, 0]
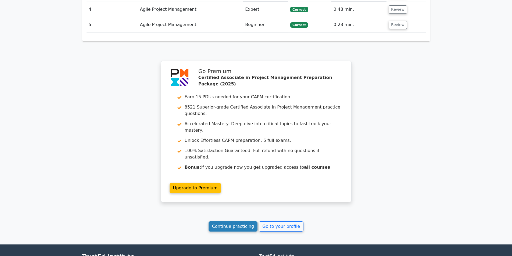
click at [251, 221] on link "Continue practicing" at bounding box center [232, 226] width 49 height 10
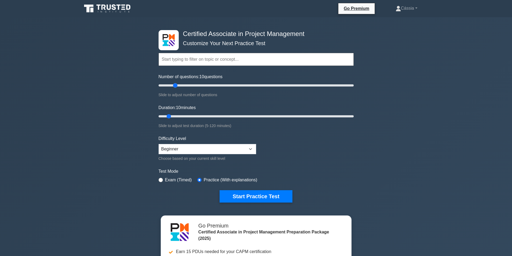
drag, startPoint x: 165, startPoint y: 86, endPoint x: 173, endPoint y: 88, distance: 8.6
click at [173, 88] on input "Number of questions: 10 questions" at bounding box center [255, 85] width 195 height 6
drag, startPoint x: 174, startPoint y: 86, endPoint x: 167, endPoint y: 83, distance: 7.7
type input "10"
click at [167, 83] on input "Number of questions: 10 questions" at bounding box center [255, 85] width 195 height 6
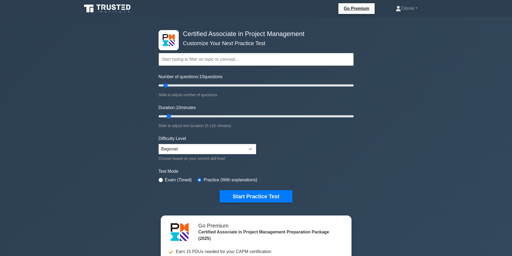
click at [129, 95] on div "Certified Associate in Project Management Customize Your Next Practice Test Top…" at bounding box center [256, 181] width 512 height 328
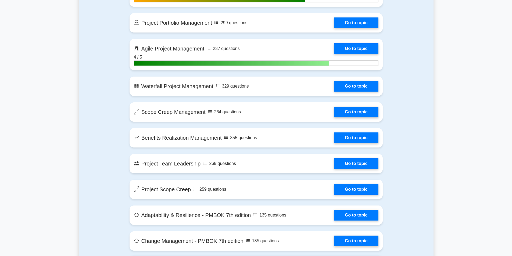
scroll to position [1047, 0]
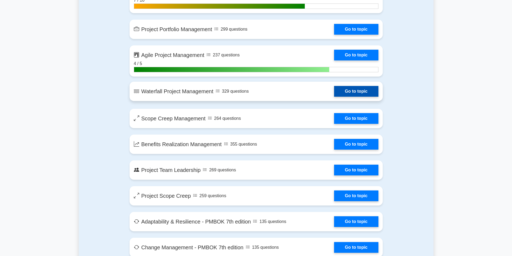
click at [334, 90] on link "Go to topic" at bounding box center [356, 91] width 44 height 11
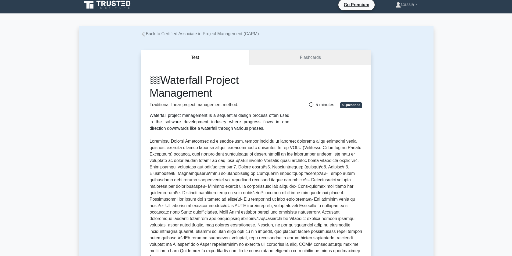
scroll to position [215, 0]
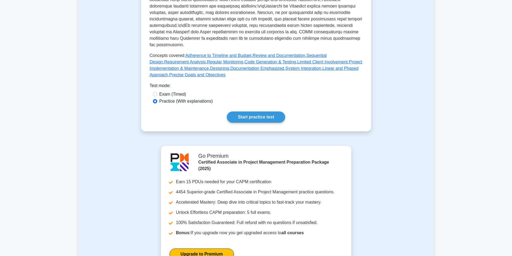
click at [241, 116] on link "Start practice test" at bounding box center [256, 116] width 58 height 11
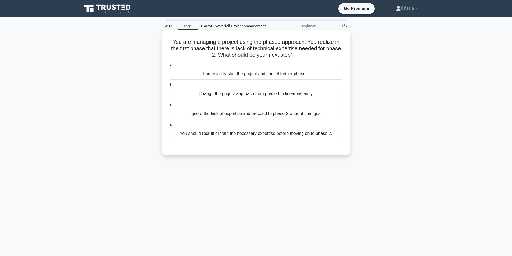
click at [255, 134] on div "You should recruit or train the necessary expertise before moving on to phase 2." at bounding box center [256, 133] width 174 height 11
click at [254, 132] on div "You should recruit or train the necessary expertise before moving on to phase 2." at bounding box center [256, 133] width 174 height 11
click at [169, 126] on input "d. You should recruit or train the necessary expertise before moving on to phas…" at bounding box center [169, 124] width 0 height 3
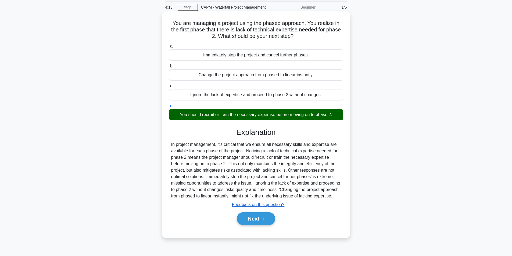
scroll to position [34, 0]
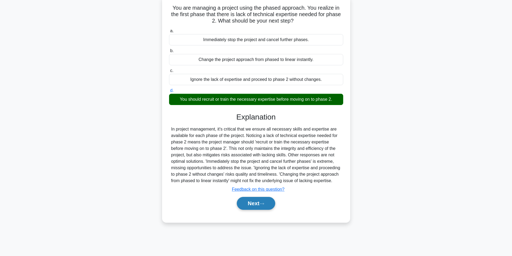
click at [259, 201] on button "Next" at bounding box center [256, 203] width 38 height 13
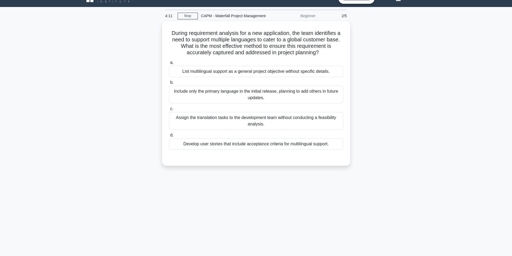
scroll to position [0, 0]
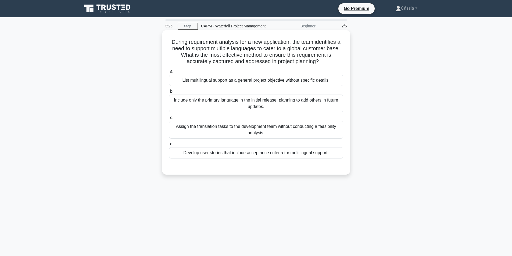
click at [251, 81] on div "List multilingual support as a general project objective without specific detai…" at bounding box center [256, 80] width 174 height 11
click at [169, 73] on input "a. List multilingual support as a general project objective without specific de…" at bounding box center [169, 71] width 0 height 3
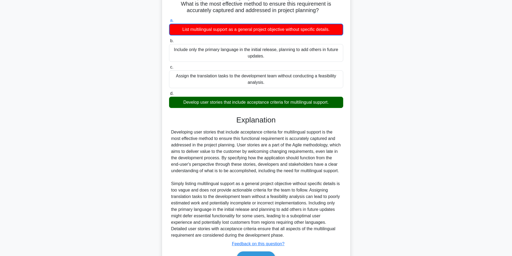
scroll to position [89, 0]
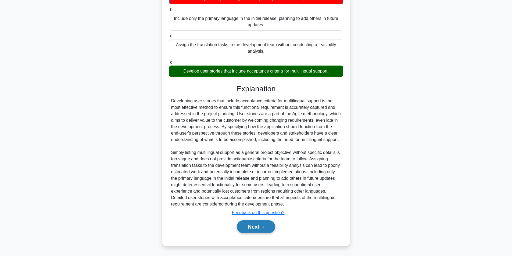
click at [257, 228] on button "Next" at bounding box center [256, 226] width 38 height 13
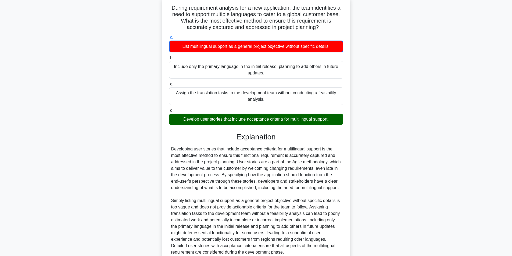
click at [257, 228] on div "3:20 Stop CAPM - Waterfall Project Management Beginner 3/5 During requirement a…" at bounding box center [256, 143] width 354 height 316
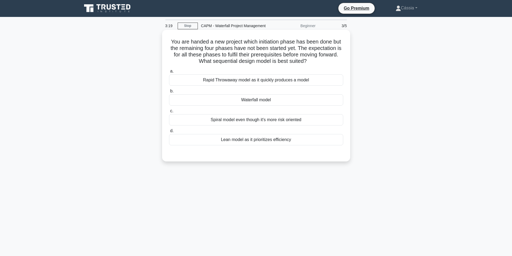
scroll to position [0, 0]
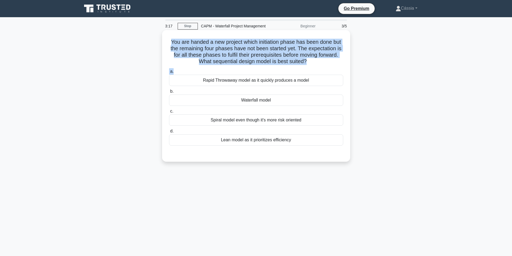
drag, startPoint x: 165, startPoint y: 38, endPoint x: 332, endPoint y: 70, distance: 170.0
click at [332, 70] on div "You are handed a new project which initiation phase has been done but the remai…" at bounding box center [256, 95] width 184 height 127
click at [327, 55] on h5 "You are handed a new project which initiation phase has been done but the remai…" at bounding box center [255, 52] width 175 height 26
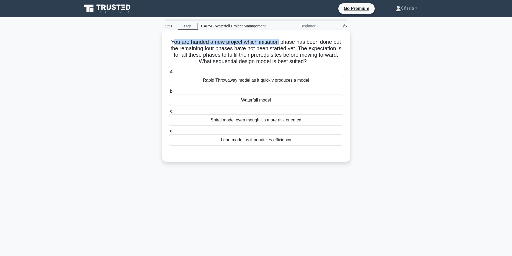
drag, startPoint x: 172, startPoint y: 42, endPoint x: 279, endPoint y: 41, distance: 106.6
click at [279, 41] on h5 "You are handed a new project which initiation phase has been done but the remai…" at bounding box center [255, 52] width 175 height 26
click at [265, 100] on div "Waterfall model" at bounding box center [256, 100] width 174 height 11
click at [169, 93] on input "b. Waterfall model" at bounding box center [169, 91] width 0 height 3
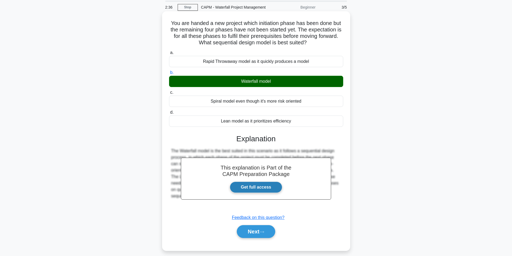
scroll to position [34, 0]
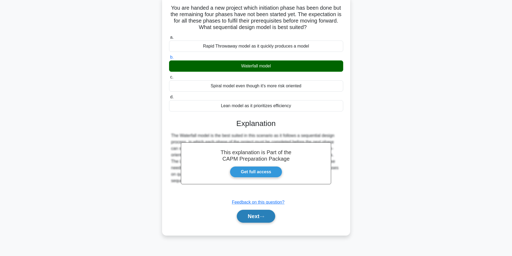
click at [253, 214] on button "Next" at bounding box center [256, 216] width 38 height 13
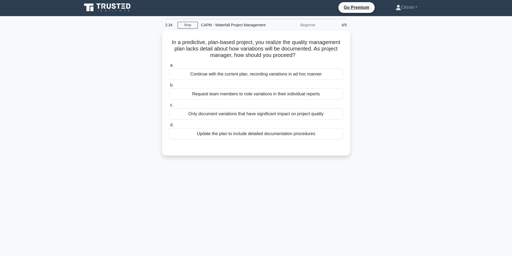
scroll to position [0, 0]
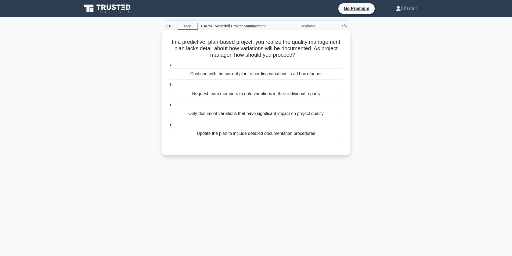
click at [230, 138] on div "Update the plan to include detailed documentation procedures" at bounding box center [256, 133] width 174 height 11
click at [169, 126] on input "d. Update the plan to include detailed documentation procedures" at bounding box center [169, 124] width 0 height 3
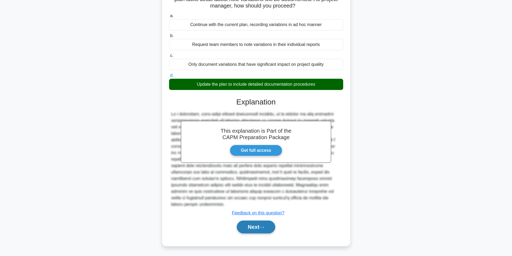
scroll to position [50, 0]
click at [259, 227] on button "Next" at bounding box center [256, 226] width 38 height 13
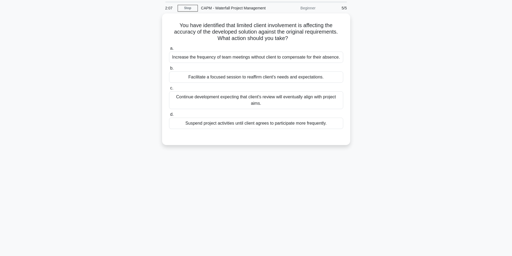
scroll to position [0, 0]
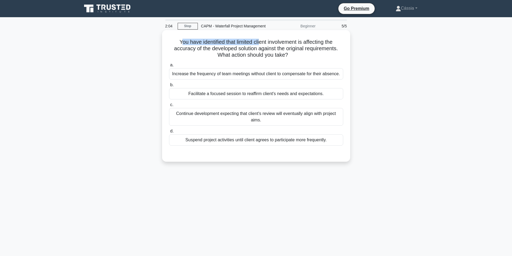
drag, startPoint x: 177, startPoint y: 39, endPoint x: 259, endPoint y: 43, distance: 82.3
click at [259, 43] on h5 "You have identified that limited client involvement is affecting the accuracy o…" at bounding box center [255, 49] width 175 height 20
click at [257, 44] on h5 "You have identified that limited client involvement is affecting the accuracy o…" at bounding box center [255, 49] width 175 height 20
drag, startPoint x: 193, startPoint y: 47, endPoint x: 289, endPoint y: 52, distance: 96.3
click at [289, 52] on h5 "You have identified that limited client involvement is affecting the accuracy o…" at bounding box center [255, 49] width 175 height 20
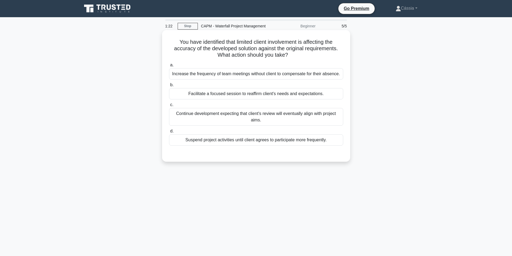
click at [224, 95] on div "Facilitate a focused session to reaffirm client's needs and expectations." at bounding box center [256, 93] width 174 height 11
click at [169, 87] on input "b. Facilitate a focused session to reaffirm client's needs and expectations." at bounding box center [169, 84] width 0 height 3
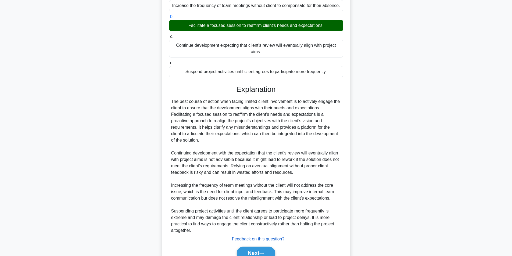
scroll to position [88, 0]
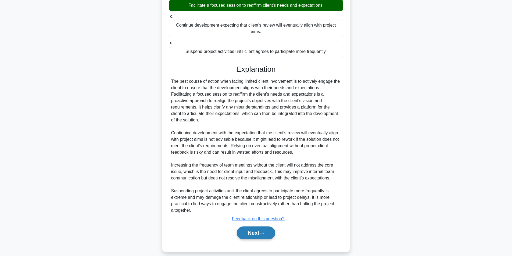
click at [244, 227] on button "Next" at bounding box center [256, 232] width 38 height 13
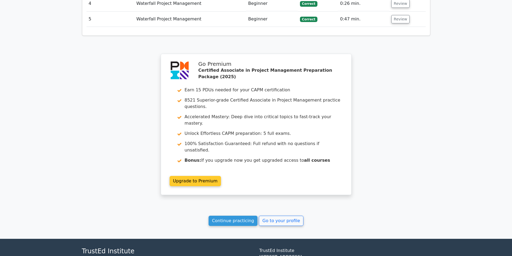
scroll to position [710, 0]
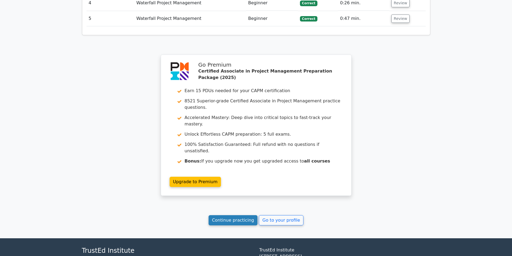
click at [236, 215] on link "Continue practicing" at bounding box center [232, 220] width 49 height 10
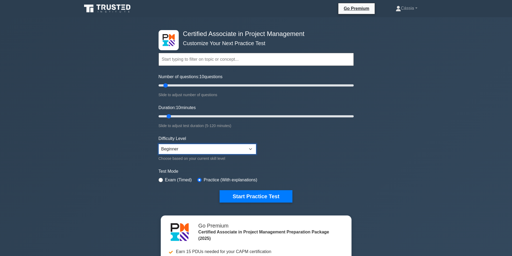
click at [192, 151] on select "Beginner Intermediate Expert" at bounding box center [206, 149] width 97 height 10
select select "intermediate"
click at [158, 144] on select "Beginner Intermediate Expert" at bounding box center [206, 149] width 97 height 10
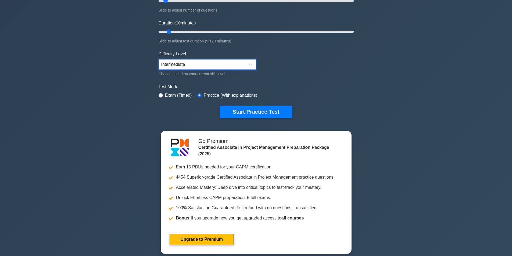
scroll to position [81, 0]
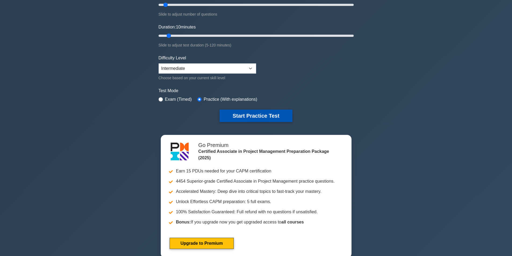
click at [260, 120] on button "Start Practice Test" at bounding box center [255, 116] width 73 height 12
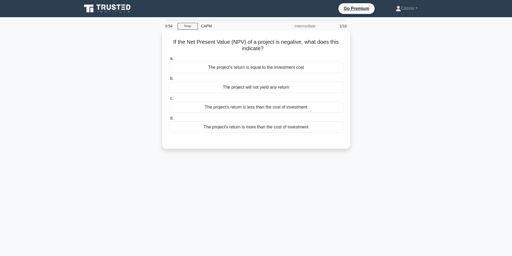
drag, startPoint x: 172, startPoint y: 43, endPoint x: 300, endPoint y: 46, distance: 128.4
click at [300, 46] on h5 "If the Net Present Value (NPV) of a project is negative, what does this indicat…" at bounding box center [255, 45] width 175 height 13
click at [272, 48] on h5 "If the Net Present Value (NPV) of a project is negative, what does this indicat…" at bounding box center [255, 45] width 175 height 13
click at [247, 109] on div "The project's return is less than the cost of investment" at bounding box center [256, 107] width 174 height 11
click at [169, 100] on input "c. The project's return is less than the cost of investment" at bounding box center [169, 98] width 0 height 3
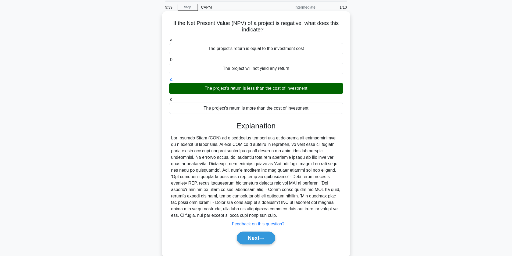
scroll to position [34, 0]
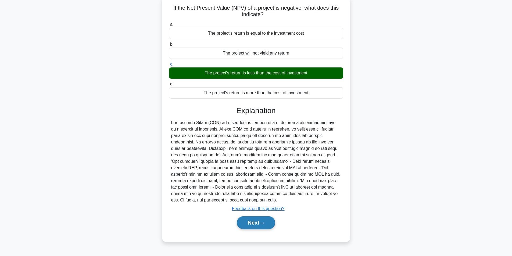
click at [247, 216] on button "Next" at bounding box center [256, 222] width 38 height 13
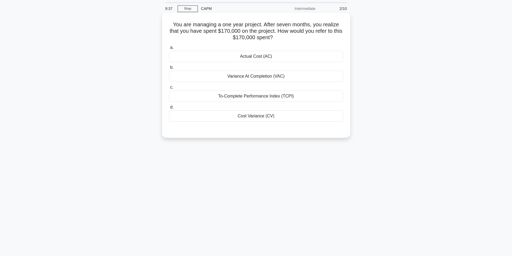
scroll to position [0, 0]
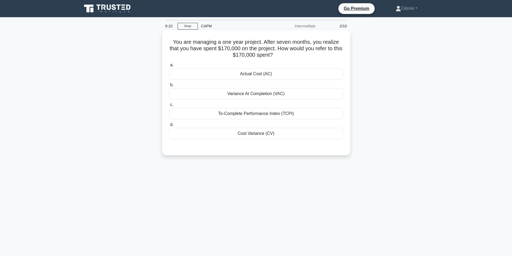
click at [259, 74] on div "Actual Cost (AC)" at bounding box center [256, 73] width 174 height 11
click at [169, 67] on input "a. Actual Cost (AC)" at bounding box center [169, 64] width 0 height 3
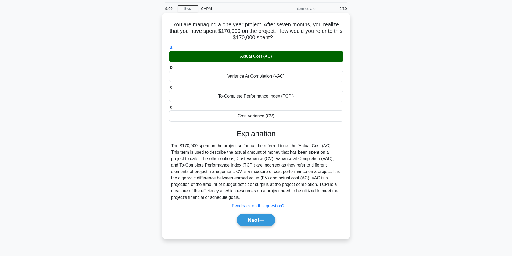
scroll to position [34, 0]
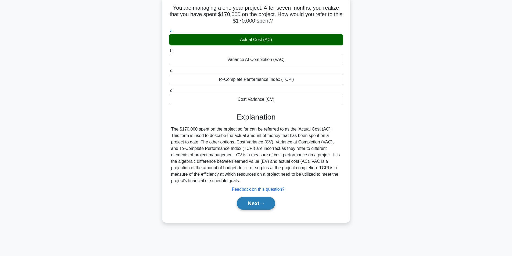
click at [267, 199] on button "Next" at bounding box center [256, 203] width 38 height 13
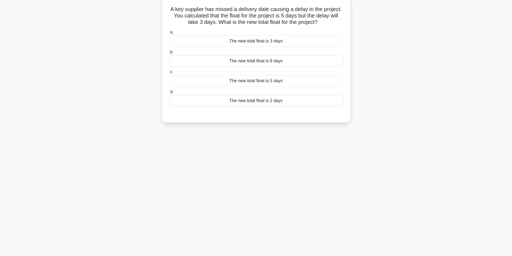
scroll to position [0, 0]
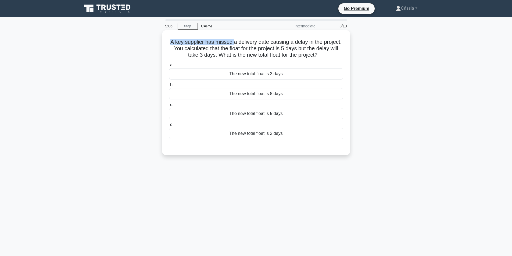
drag, startPoint x: 169, startPoint y: 41, endPoint x: 232, endPoint y: 44, distance: 62.9
click at [233, 45] on h5 "A key supplier has missed a delivery date causing a delay in the project. You c…" at bounding box center [255, 49] width 175 height 20
click at [281, 43] on h5 "A key supplier has missed a delivery date causing a delay in the project. You c…" at bounding box center [255, 49] width 175 height 20
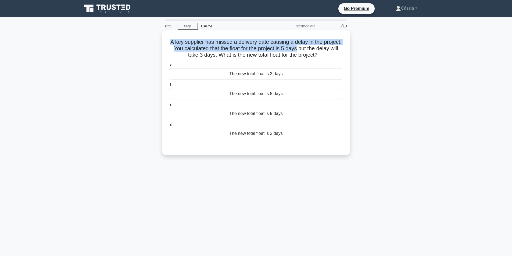
drag, startPoint x: 165, startPoint y: 42, endPoint x: 296, endPoint y: 48, distance: 131.5
click at [296, 48] on div "A key supplier has missed a delivery date causing a delay in the project. You c…" at bounding box center [256, 92] width 184 height 121
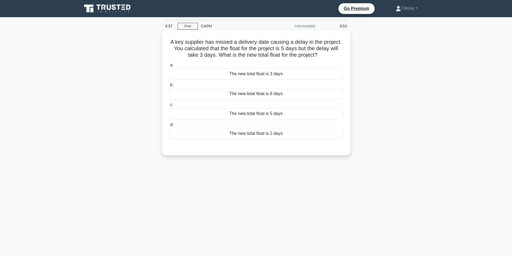
click at [237, 53] on h5 "A key supplier has missed a delivery date causing a delay in the project. You c…" at bounding box center [255, 49] width 175 height 20
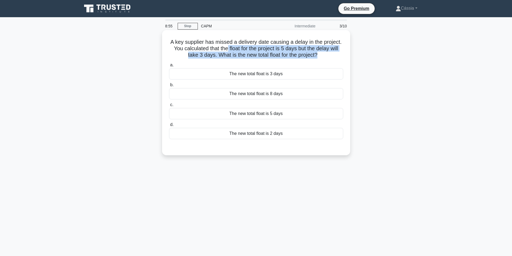
drag, startPoint x: 226, startPoint y: 48, endPoint x: 317, endPoint y: 55, distance: 91.6
click at [317, 55] on h5 "A key supplier has missed a delivery date causing a delay in the project. You c…" at bounding box center [255, 49] width 175 height 20
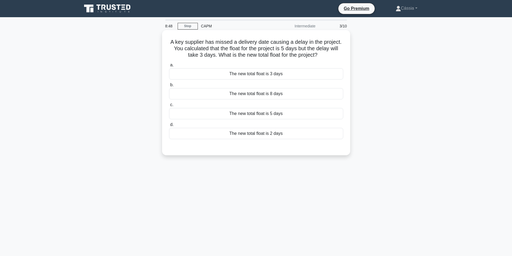
click at [303, 136] on div "The new total float is 2 days" at bounding box center [256, 133] width 174 height 11
click at [169, 126] on input "d. The new total float is 2 days" at bounding box center [169, 124] width 0 height 3
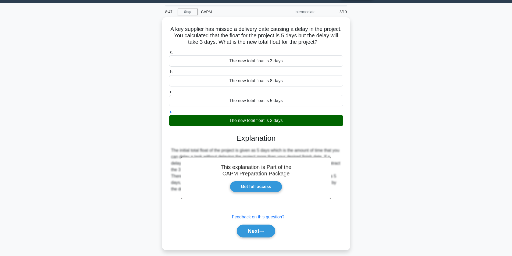
scroll to position [34, 0]
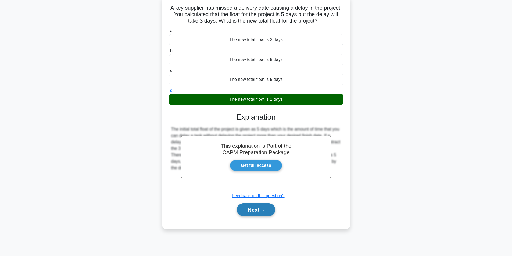
click at [259, 211] on button "Next" at bounding box center [256, 209] width 38 height 13
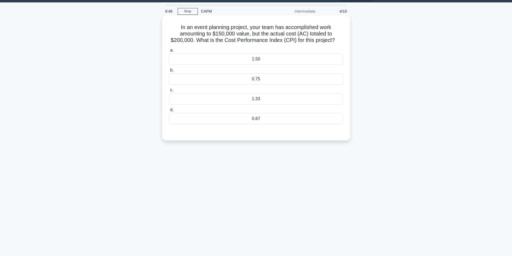
scroll to position [0, 0]
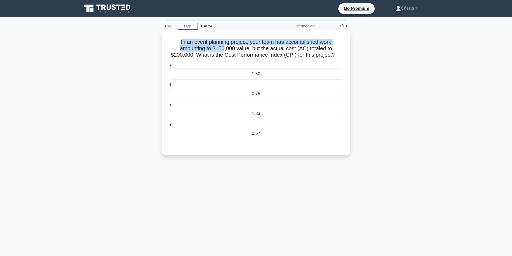
drag, startPoint x: 173, startPoint y: 42, endPoint x: 224, endPoint y: 49, distance: 51.0
click at [224, 49] on h5 "In an event planning project, your team has accomplished work amounting to $150…" at bounding box center [255, 49] width 175 height 20
click at [214, 42] on h5 "In an event planning project, your team has accomplished work amounting to $150…" at bounding box center [255, 49] width 175 height 20
drag, startPoint x: 212, startPoint y: 49, endPoint x: 247, endPoint y: 49, distance: 34.6
click at [247, 49] on h5 "In an event planning project, your team has accomplished work amounting to $150…" at bounding box center [255, 49] width 175 height 20
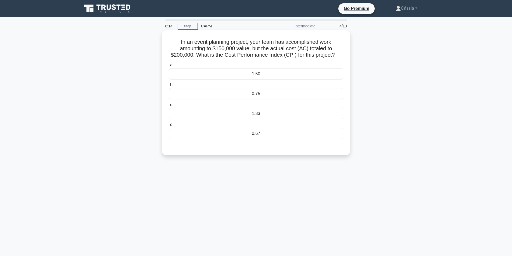
click at [260, 99] on div "0.75" at bounding box center [256, 93] width 174 height 11
click at [169, 87] on input "b. 0.75" at bounding box center [169, 84] width 0 height 3
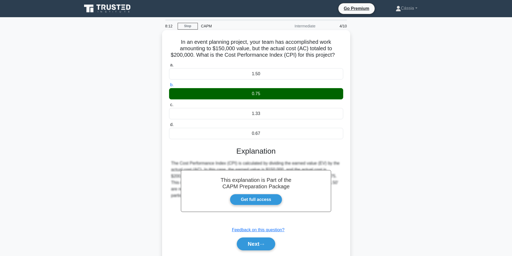
scroll to position [34, 0]
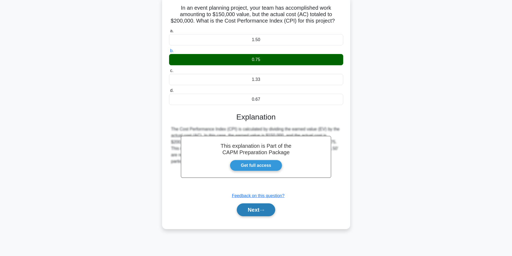
click at [264, 211] on icon at bounding box center [261, 210] width 4 height 2
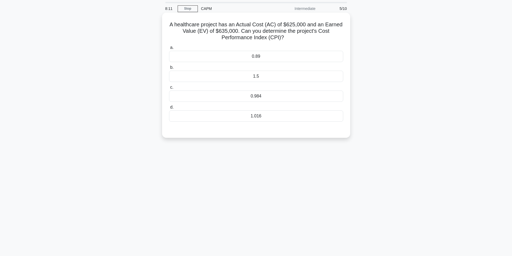
scroll to position [0, 0]
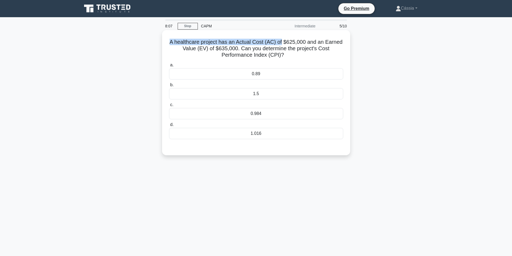
drag, startPoint x: 166, startPoint y: 41, endPoint x: 283, endPoint y: 43, distance: 116.3
click at [283, 43] on div "A healthcare project has an Actual Cost (AC) of $625,000 and an Earned Value (E…" at bounding box center [256, 92] width 184 height 121
click at [267, 52] on h5 "A healthcare project has an Actual Cost (AC) of $625,000 and an Earned Value (E…" at bounding box center [255, 49] width 175 height 20
click at [272, 136] on div "1.016" at bounding box center [256, 133] width 174 height 11
click at [169, 126] on input "d. 1.016" at bounding box center [169, 124] width 0 height 3
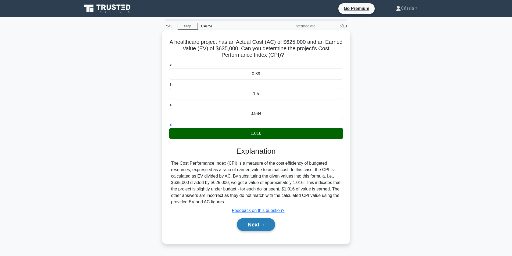
click at [255, 226] on button "Next" at bounding box center [256, 224] width 38 height 13
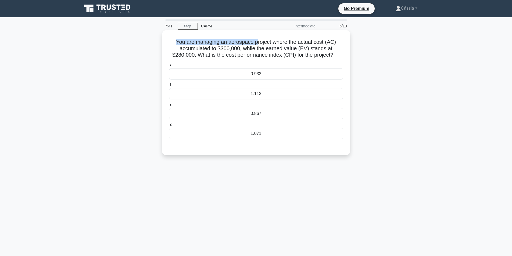
drag, startPoint x: 173, startPoint y: 41, endPoint x: 256, endPoint y: 41, distance: 82.7
click at [256, 41] on h5 "You are managing an aerospace project where the actual cost (AC) accumulated to…" at bounding box center [255, 49] width 175 height 20
click at [218, 44] on h5 "You are managing an aerospace project where the actual cost (AC) accumulated to…" at bounding box center [255, 49] width 175 height 20
drag, startPoint x: 176, startPoint y: 41, endPoint x: 196, endPoint y: 40, distance: 19.6
click at [196, 40] on h5 "You are managing an aerospace project where the actual cost (AC) accumulated to…" at bounding box center [255, 49] width 175 height 20
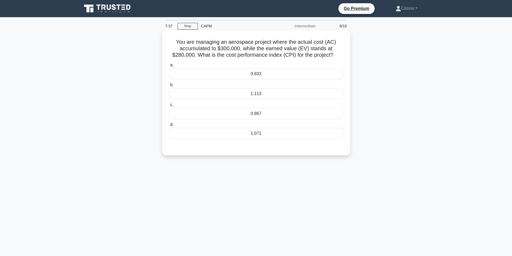
click at [200, 48] on h5 "You are managing an aerospace project where the actual cost (AC) accumulated to…" at bounding box center [255, 49] width 175 height 20
drag, startPoint x: 218, startPoint y: 49, endPoint x: 247, endPoint y: 49, distance: 28.5
click at [247, 49] on h5 "You are managing an aerospace project where the actual cost (AC) accumulated to…" at bounding box center [255, 49] width 175 height 20
click at [262, 46] on h5 "You are managing an aerospace project where the actual cost (AC) accumulated to…" at bounding box center [255, 49] width 175 height 20
drag, startPoint x: 168, startPoint y: 55, endPoint x: 197, endPoint y: 55, distance: 28.5
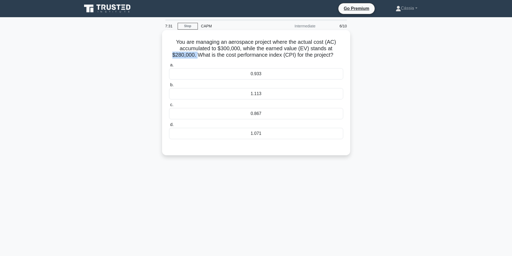
click at [197, 55] on h5 "You are managing an aerospace project where the actual cost (AC) accumulated to…" at bounding box center [255, 49] width 175 height 20
click at [291, 75] on div "0.933" at bounding box center [256, 73] width 174 height 11
click at [169, 67] on input "a. 0.933" at bounding box center [169, 64] width 0 height 3
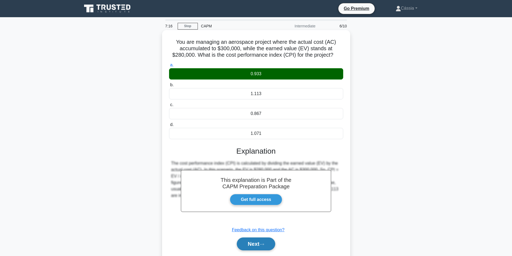
click at [251, 244] on button "Next" at bounding box center [256, 243] width 38 height 13
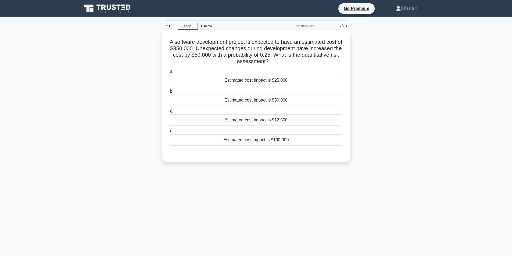
drag, startPoint x: 170, startPoint y: 43, endPoint x: 290, endPoint y: 64, distance: 122.0
click at [290, 64] on h5 "A software development project is expected to have an estimated cost of $350,00…" at bounding box center [255, 52] width 175 height 26
drag, startPoint x: 169, startPoint y: 50, endPoint x: 193, endPoint y: 50, distance: 23.6
click at [187, 50] on h5 "A software development project is expected to have an estimated cost of $350,00…" at bounding box center [255, 52] width 175 height 26
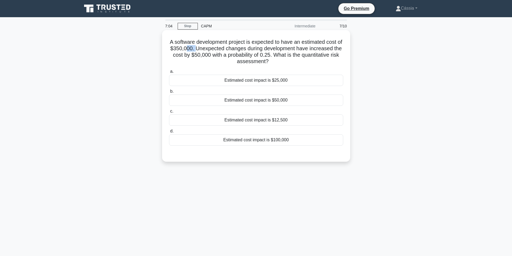
drag, startPoint x: 197, startPoint y: 50, endPoint x: 203, endPoint y: 50, distance: 5.4
click at [203, 50] on h5 "A software development project is expected to have an estimated cost of $350,00…" at bounding box center [255, 52] width 175 height 26
click at [223, 51] on h5 "A software development project is expected to have an estimated cost of $350,00…" at bounding box center [255, 52] width 175 height 26
drag, startPoint x: 179, startPoint y: 56, endPoint x: 216, endPoint y: 56, distance: 37.3
click at [216, 56] on h5 "A software development project is expected to have an estimated cost of $350,00…" at bounding box center [255, 52] width 175 height 26
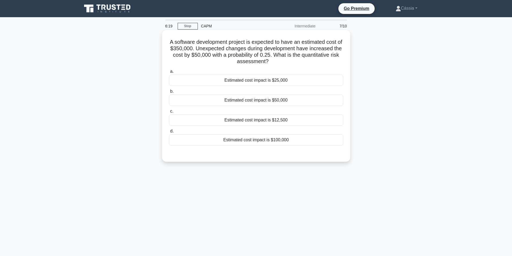
click at [283, 121] on div "Estimated cost impact is $12,500" at bounding box center [256, 119] width 174 height 11
click at [169, 113] on input "c. Estimated cost impact is $12,500" at bounding box center [169, 111] width 0 height 3
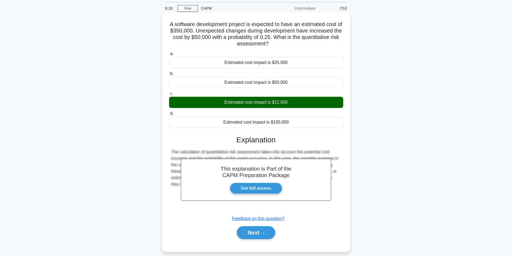
scroll to position [34, 0]
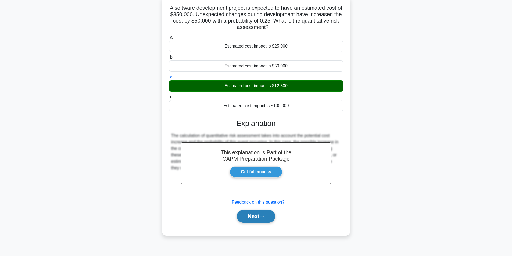
click at [247, 221] on button "Next" at bounding box center [256, 216] width 38 height 13
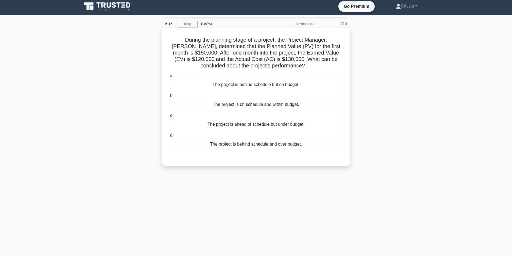
scroll to position [0, 0]
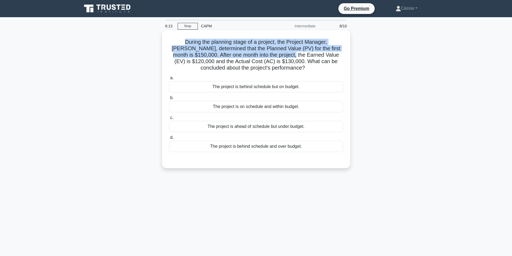
drag, startPoint x: 176, startPoint y: 43, endPoint x: 273, endPoint y: 54, distance: 97.5
click at [273, 54] on h5 "During the planning stage of a project, the Project Manager, Jack, determined t…" at bounding box center [255, 55] width 175 height 33
click at [321, 47] on h5 "During the planning stage of a project, the Project Manager, Jack, determined t…" at bounding box center [255, 55] width 175 height 33
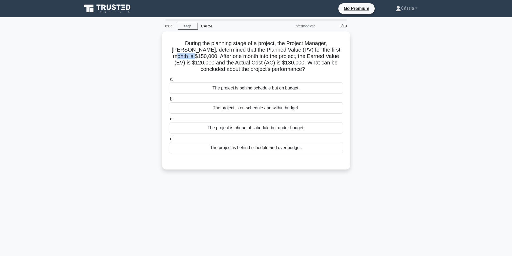
drag, startPoint x: 322, startPoint y: 47, endPoint x: 351, endPoint y: 48, distance: 29.0
click at [351, 48] on div "During the planning stage of a project, the Project Manager, Jack, determined t…" at bounding box center [256, 103] width 354 height 144
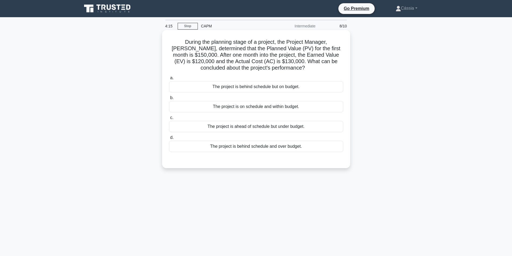
click at [268, 149] on div "The project is behind schedule and over budget." at bounding box center [256, 146] width 174 height 11
click at [169, 139] on input "d. The project is behind schedule and over budget." at bounding box center [169, 137] width 0 height 3
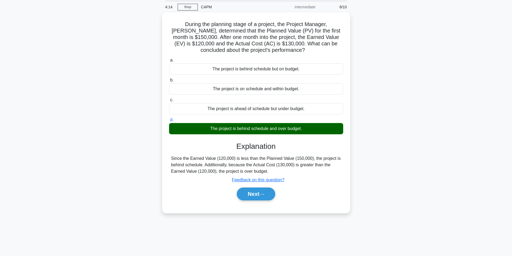
scroll to position [34, 0]
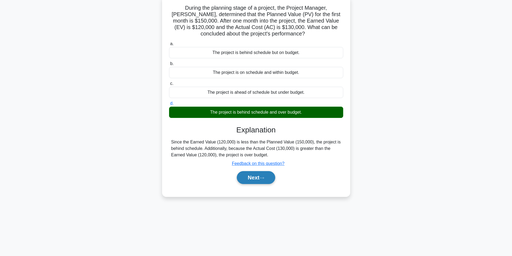
click at [258, 183] on button "Next" at bounding box center [256, 177] width 38 height 13
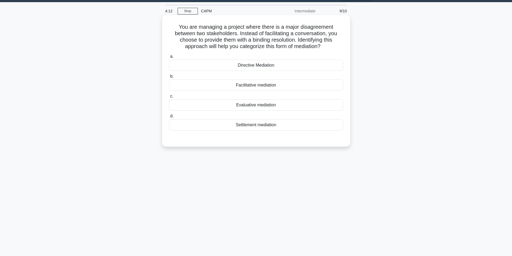
scroll to position [0, 0]
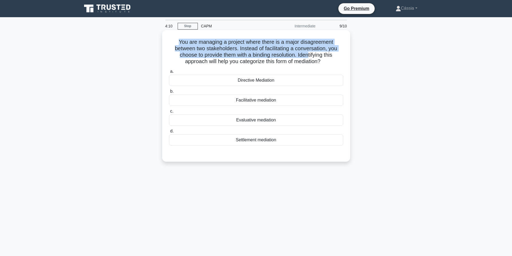
drag, startPoint x: 173, startPoint y: 42, endPoint x: 309, endPoint y: 58, distance: 137.4
click at [309, 58] on h5 "You are managing a project where there is a major disagreement between two stak…" at bounding box center [255, 52] width 175 height 26
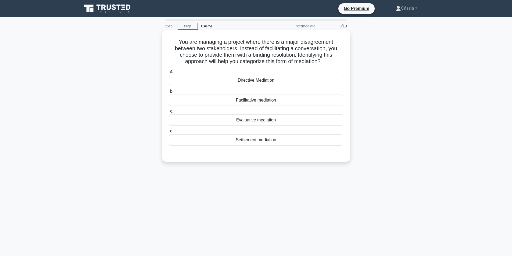
click at [253, 100] on div "Facilitative mediation" at bounding box center [256, 100] width 174 height 11
click at [169, 93] on input "b. Facilitative mediation" at bounding box center [169, 91] width 0 height 3
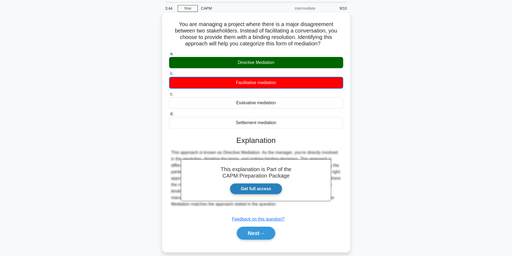
scroll to position [34, 0]
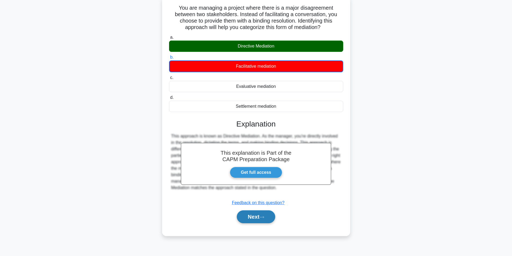
click at [260, 217] on button "Next" at bounding box center [256, 216] width 38 height 13
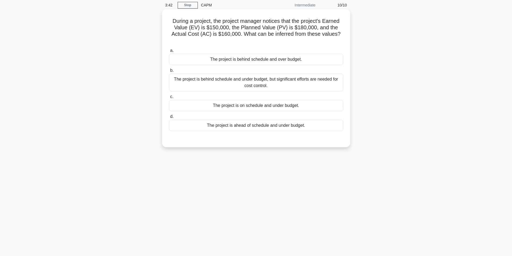
scroll to position [0, 0]
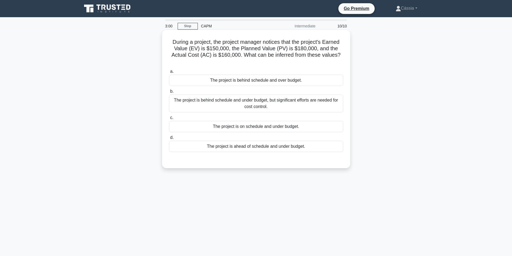
click at [229, 86] on div "The project is behind schedule and over budget." at bounding box center [256, 80] width 174 height 11
click at [169, 73] on input "a. The project is behind schedule and over budget." at bounding box center [169, 71] width 0 height 3
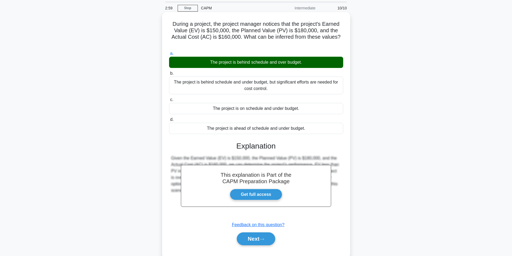
scroll to position [34, 0]
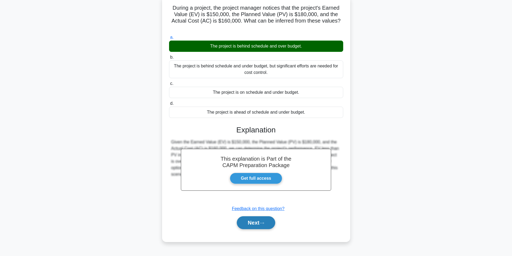
click at [248, 220] on button "Next" at bounding box center [256, 222] width 38 height 13
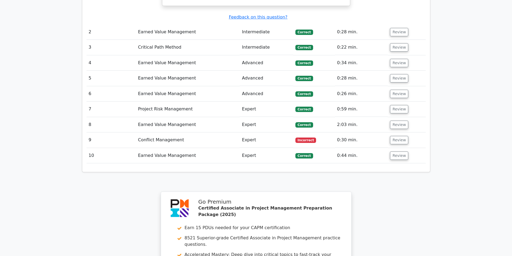
scroll to position [752, 0]
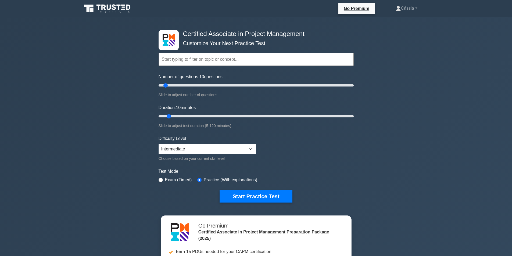
click at [242, 62] on input "text" at bounding box center [255, 59] width 195 height 13
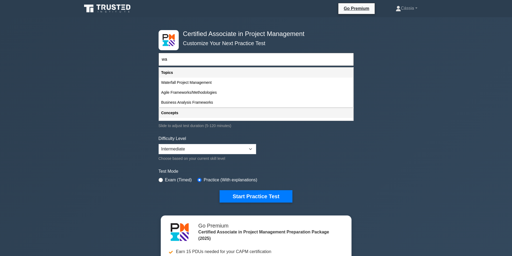
type input "w"
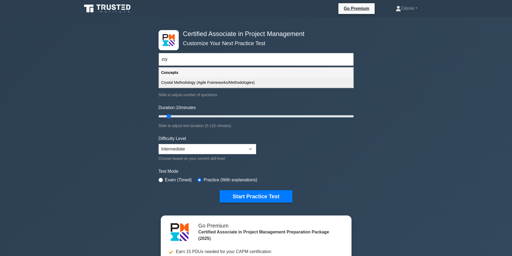
click at [237, 85] on div "Crystal Methodology (Agile Frameworks/Methodologies)" at bounding box center [256, 83] width 194 height 10
type input "Crystal Methodology (Agile Frameworks/Methodologies)"
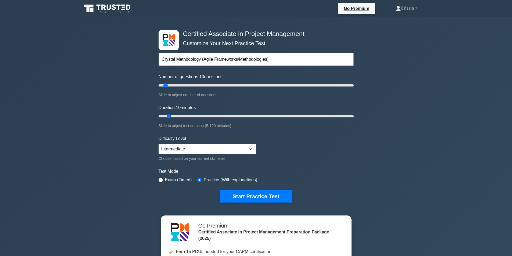
click at [271, 60] on input "Crystal Methodology (Agile Frameworks/Methodologies)" at bounding box center [255, 59] width 195 height 13
drag, startPoint x: 318, startPoint y: 63, endPoint x: 0, endPoint y: -4, distance: 325.2
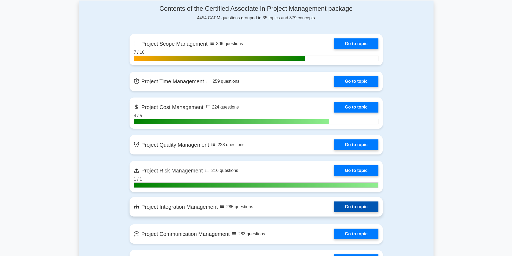
scroll to position [269, 0]
